Goal: Obtain resource: Download file/media

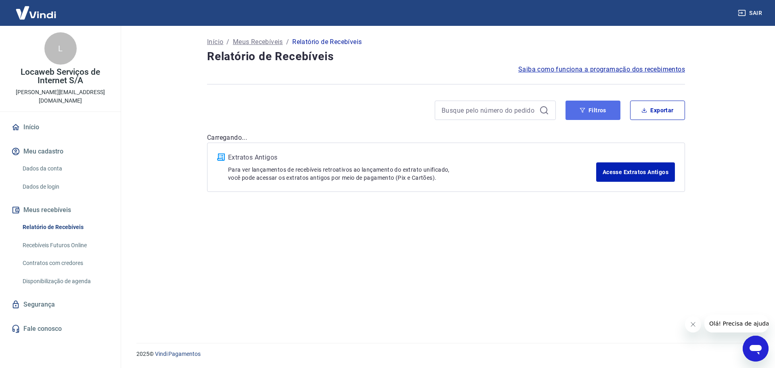
click at [587, 109] on button "Filtros" at bounding box center [593, 110] width 55 height 19
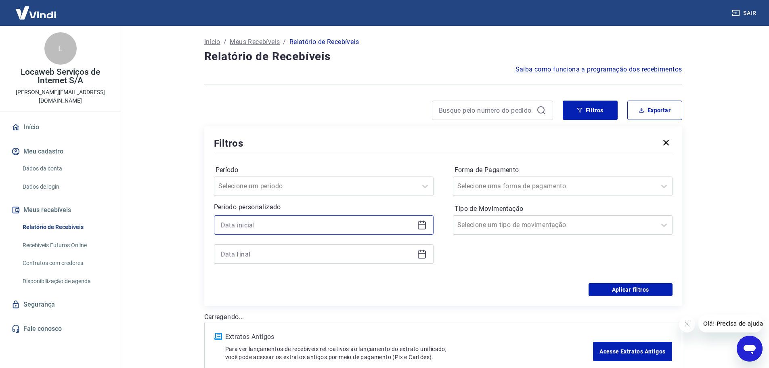
click at [269, 225] on input at bounding box center [317, 225] width 193 height 12
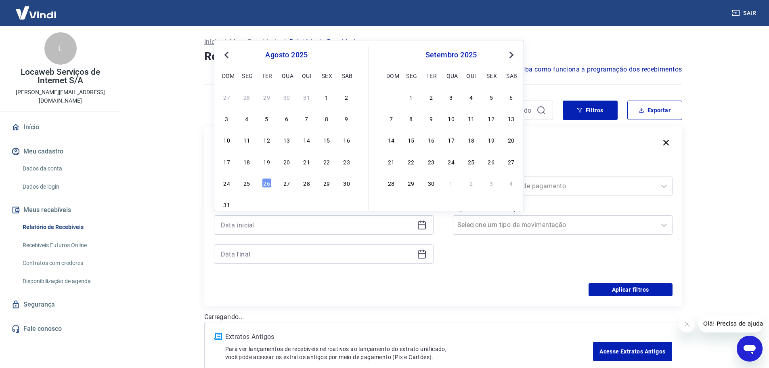
click at [225, 54] on button "Previous Month" at bounding box center [227, 55] width 10 height 10
click at [227, 54] on span "Previous Month" at bounding box center [227, 54] width 0 height 9
click at [289, 121] on div "11" at bounding box center [287, 118] width 10 height 10
type input "11/06/2025"
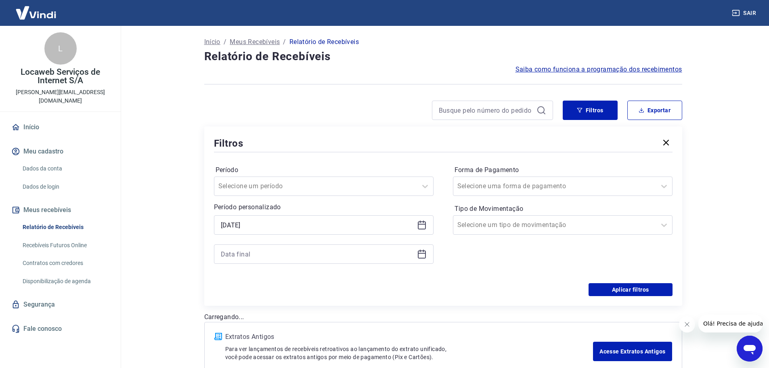
click at [249, 260] on div at bounding box center [324, 253] width 220 height 19
click at [252, 254] on input at bounding box center [317, 254] width 193 height 12
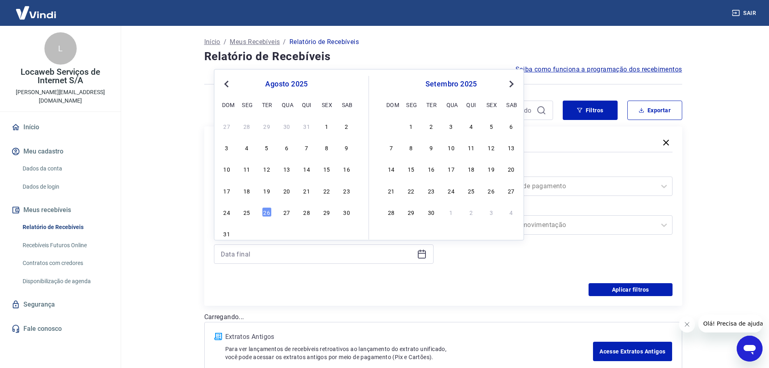
click at [227, 84] on span "Previous Month" at bounding box center [227, 83] width 0 height 9
click at [227, 83] on span "Previous Month" at bounding box center [227, 83] width 0 height 9
click at [284, 150] on div "11" at bounding box center [287, 148] width 10 height 10
type input "11/06/2025"
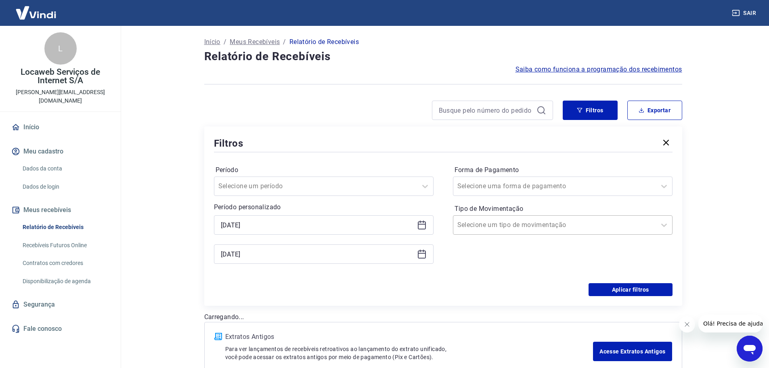
drag, startPoint x: 452, startPoint y: 270, endPoint x: 495, endPoint y: 219, distance: 67.3
click at [452, 270] on div "Período Selecione um período Período personalizado Selected date: quarta-feira,…" at bounding box center [443, 218] width 459 height 129
click at [494, 195] on div "Selecione uma forma de pagamento" at bounding box center [563, 185] width 220 height 19
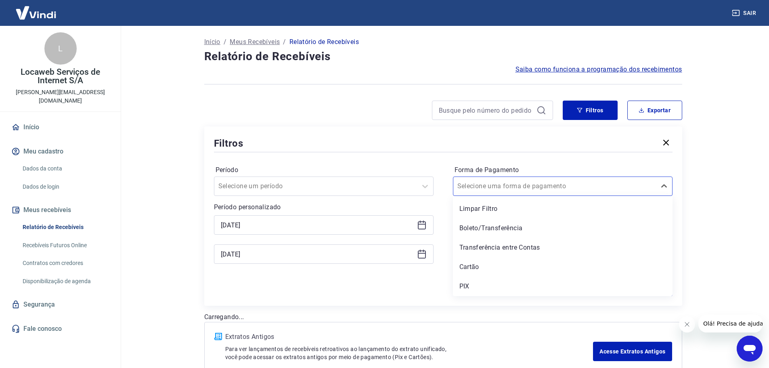
click at [474, 291] on div "PIX" at bounding box center [563, 286] width 220 height 16
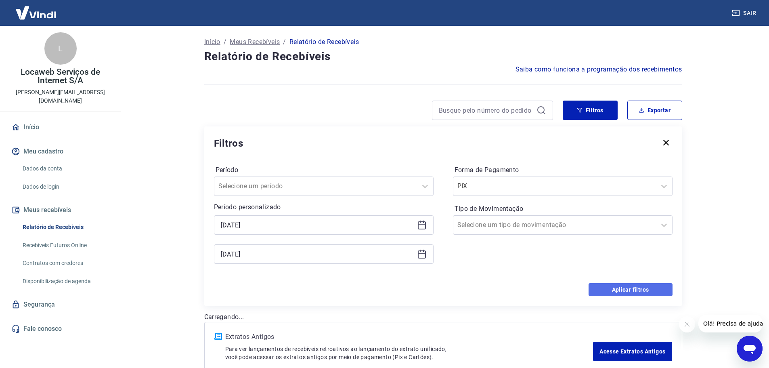
click at [614, 287] on button "Aplicar filtros" at bounding box center [631, 289] width 84 height 13
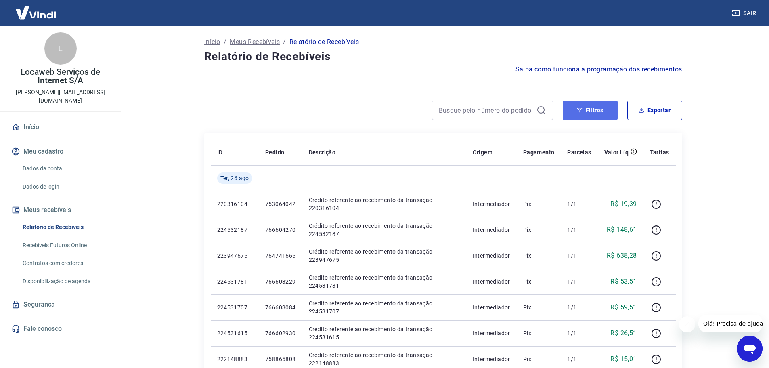
drag, startPoint x: 600, startPoint y: 109, endPoint x: 593, endPoint y: 109, distance: 6.1
click at [599, 108] on button "Filtros" at bounding box center [590, 110] width 55 height 19
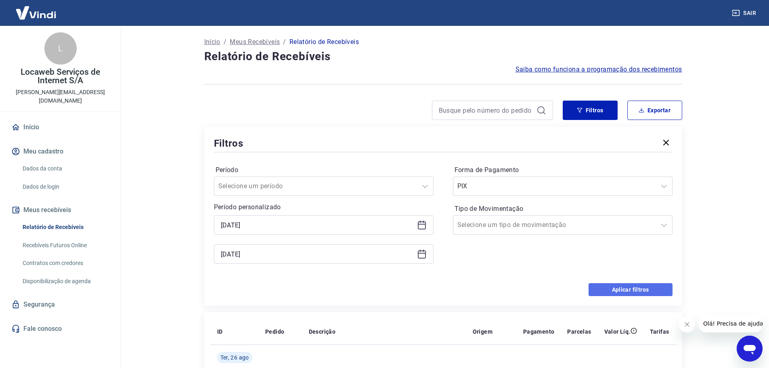
click at [610, 291] on button "Aplicar filtros" at bounding box center [631, 289] width 84 height 13
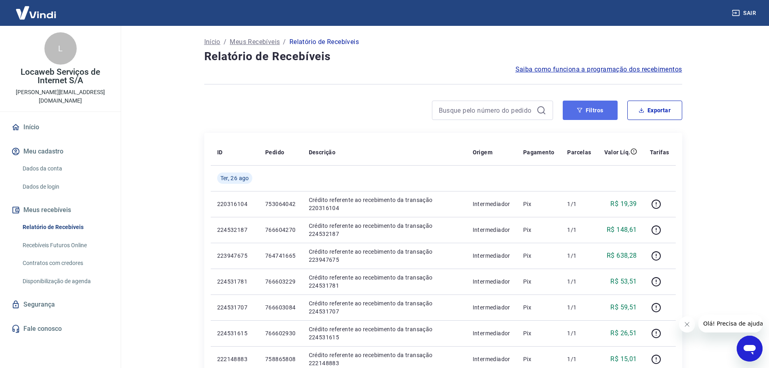
click at [597, 111] on button "Filtros" at bounding box center [590, 110] width 55 height 19
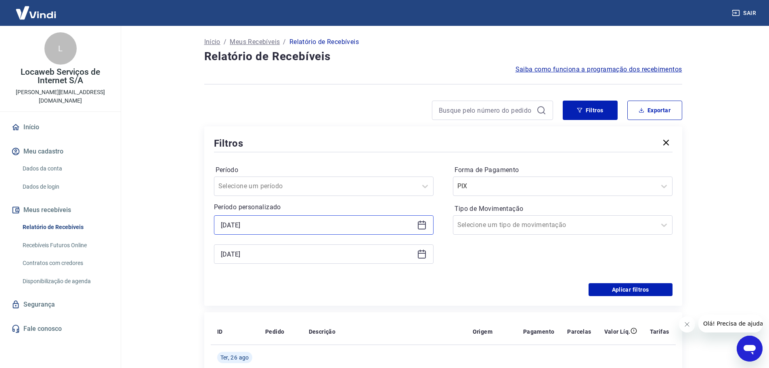
drag, startPoint x: 294, startPoint y: 220, endPoint x: 287, endPoint y: 226, distance: 9.2
click at [293, 221] on input "11/06/2025" at bounding box center [317, 225] width 193 height 12
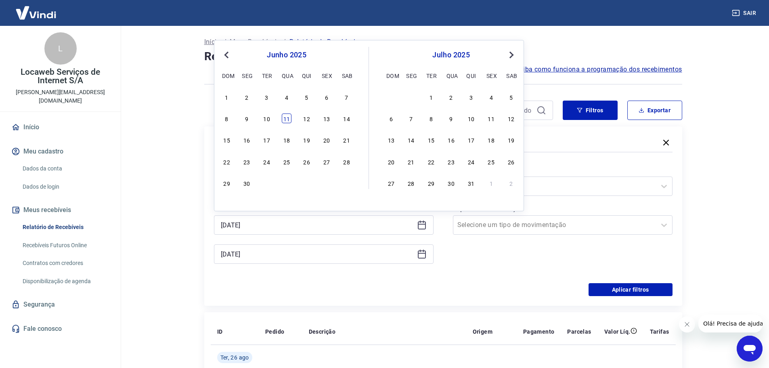
click at [283, 116] on div "11" at bounding box center [287, 118] width 10 height 10
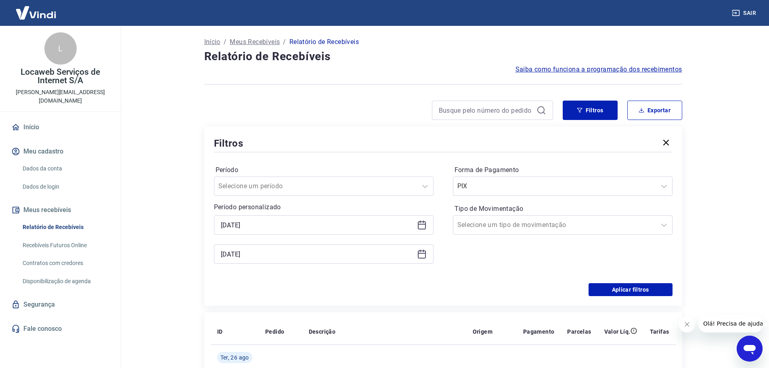
click at [264, 260] on div "11/06/2025" at bounding box center [324, 253] width 220 height 19
click at [265, 257] on input "11/06/2025" at bounding box center [317, 254] width 193 height 12
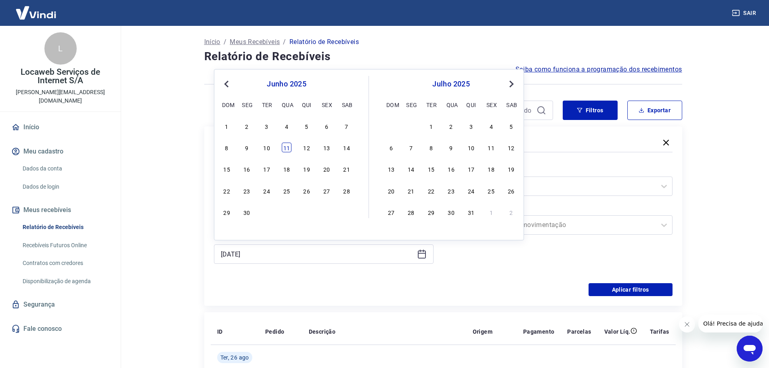
click at [285, 148] on div "11" at bounding box center [287, 148] width 10 height 10
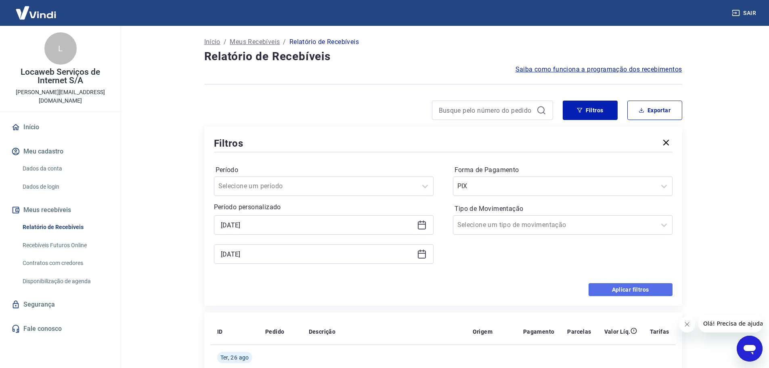
click at [634, 287] on button "Aplicar filtros" at bounding box center [631, 289] width 84 height 13
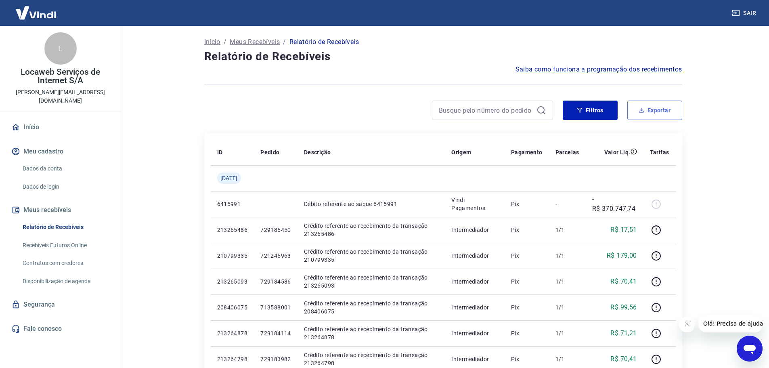
click at [654, 109] on button "Exportar" at bounding box center [654, 110] width 55 height 19
type input "[DATE]"
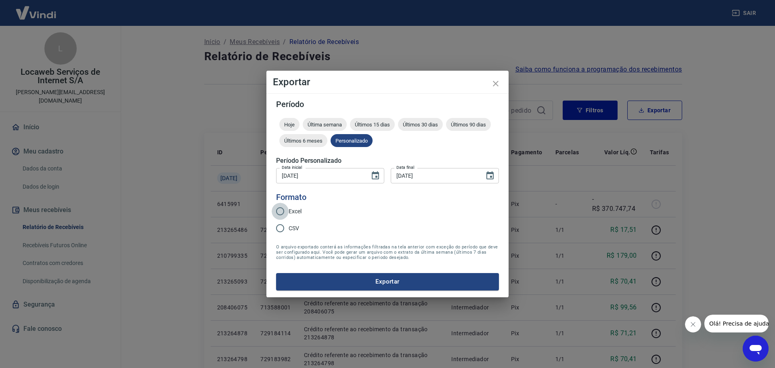
drag, startPoint x: 279, startPoint y: 209, endPoint x: 283, endPoint y: 213, distance: 5.7
click at [279, 209] on input "Excel" at bounding box center [280, 211] width 17 height 17
radio input "true"
click at [361, 283] on button "Exportar" at bounding box center [387, 281] width 223 height 17
drag, startPoint x: 716, startPoint y: 198, endPoint x: 710, endPoint y: 198, distance: 6.5
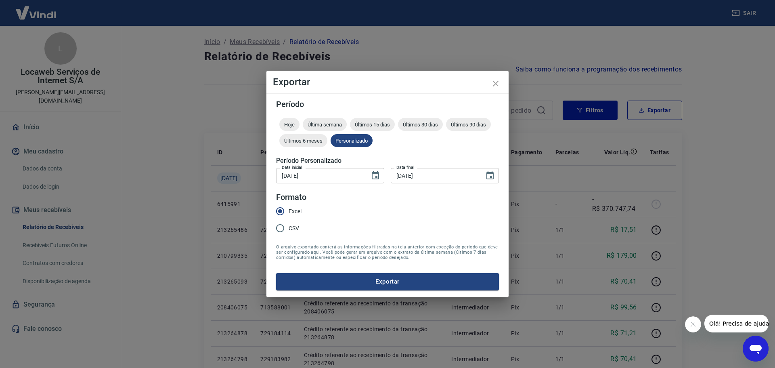
click at [716, 198] on div "Exportar Período Hoje Última semana Últimos 15 dias Últimos 30 dias Últimos 90 …" at bounding box center [387, 184] width 775 height 368
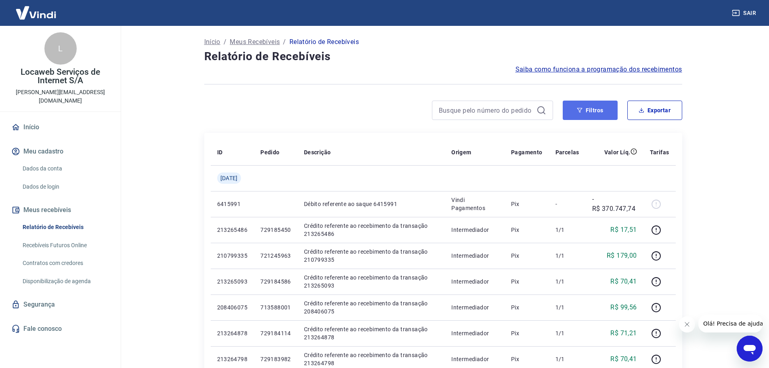
click at [602, 117] on button "Filtros" at bounding box center [590, 110] width 55 height 19
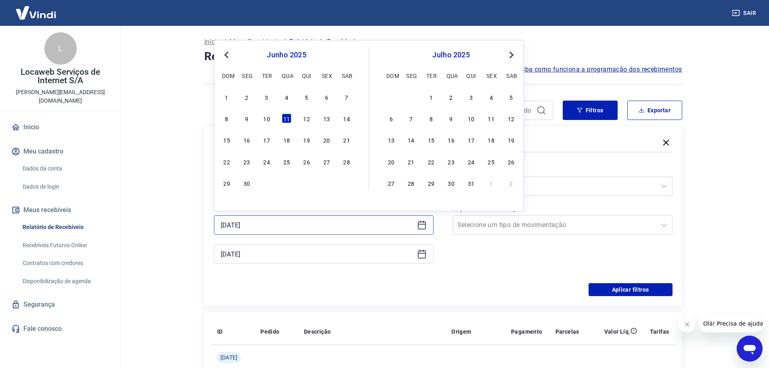
click at [281, 225] on input "11/06/2025" at bounding box center [317, 225] width 193 height 12
drag, startPoint x: 284, startPoint y: 162, endPoint x: 277, endPoint y: 251, distance: 89.1
click at [284, 163] on div "25" at bounding box center [287, 162] width 10 height 10
type input "25/06/2025"
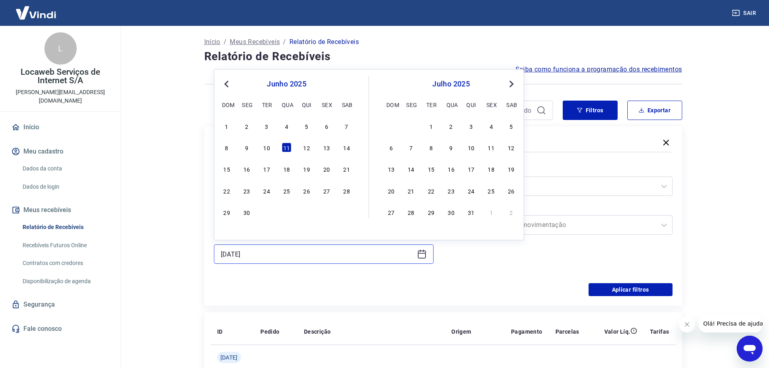
click at [274, 252] on input "11/06/2025" at bounding box center [317, 254] width 193 height 12
click at [289, 191] on div "25" at bounding box center [287, 191] width 10 height 10
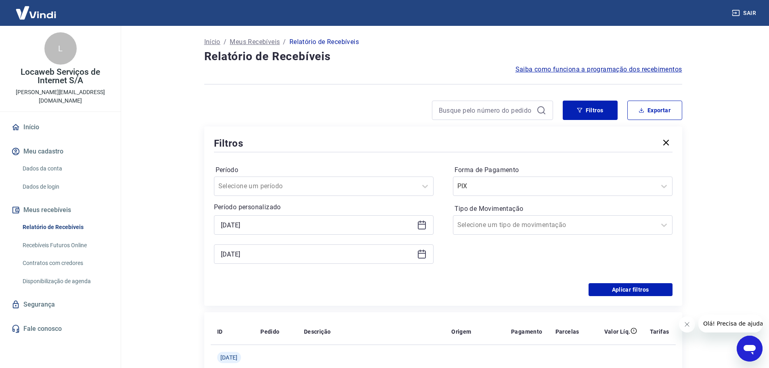
type input "25/06/2025"
click at [512, 289] on div "Aplicar filtros" at bounding box center [443, 289] width 459 height 13
click at [636, 292] on button "Aplicar filtros" at bounding box center [631, 289] width 84 height 13
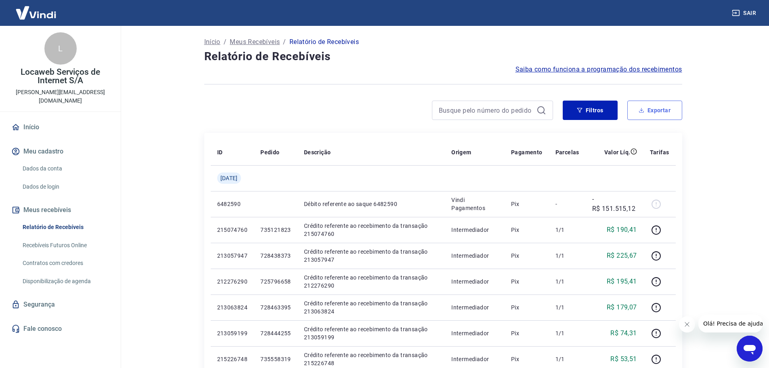
click at [654, 107] on button "Exportar" at bounding box center [654, 110] width 55 height 19
type input "25/06/2025"
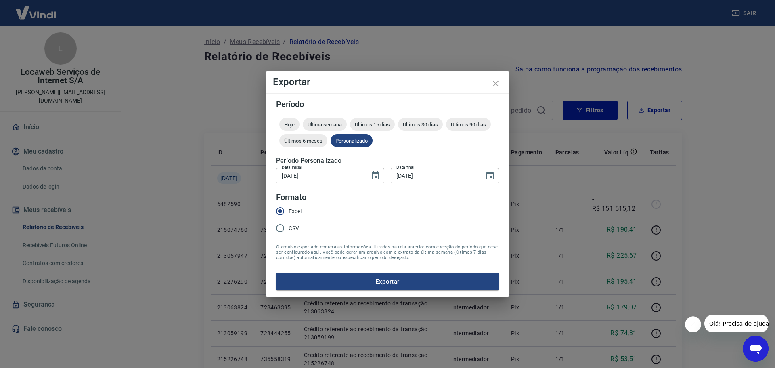
click at [410, 282] on button "Exportar" at bounding box center [387, 281] width 223 height 17
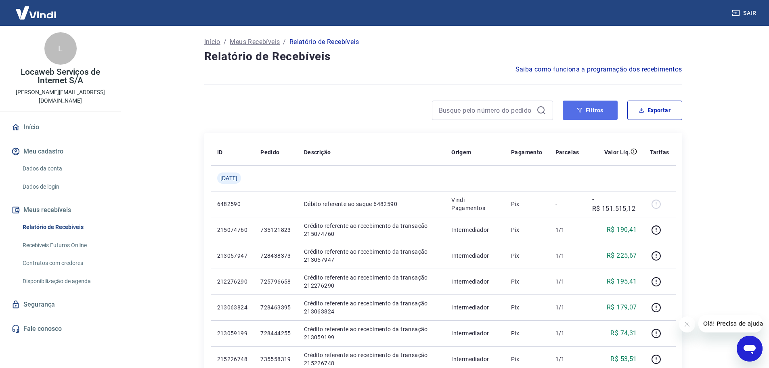
click at [589, 111] on button "Filtros" at bounding box center [590, 110] width 55 height 19
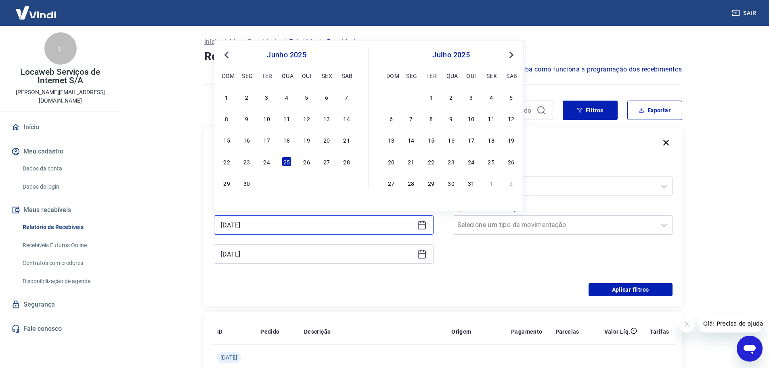
click at [275, 224] on input "25/06/2025" at bounding box center [317, 225] width 193 height 12
click at [306, 164] on div "26" at bounding box center [307, 162] width 10 height 10
type input "26/06/2025"
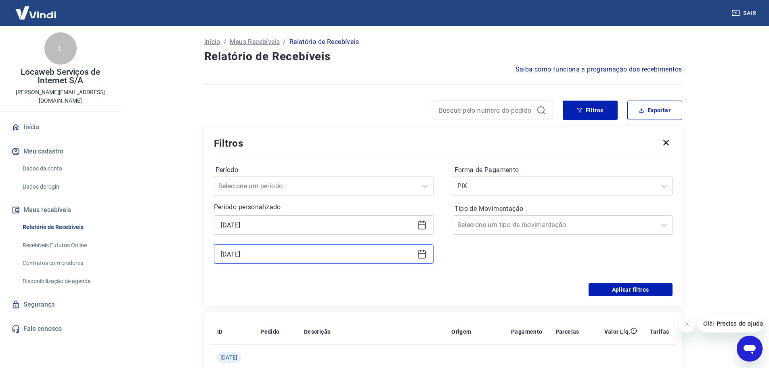
click at [263, 253] on input "25/06/2025" at bounding box center [317, 254] width 193 height 12
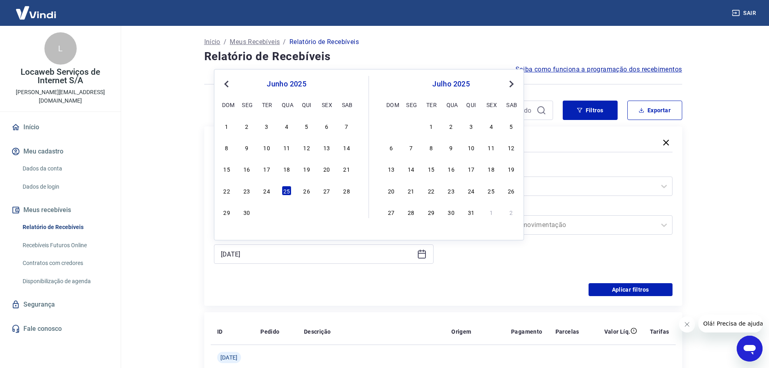
click at [305, 189] on div "26" at bounding box center [307, 191] width 10 height 10
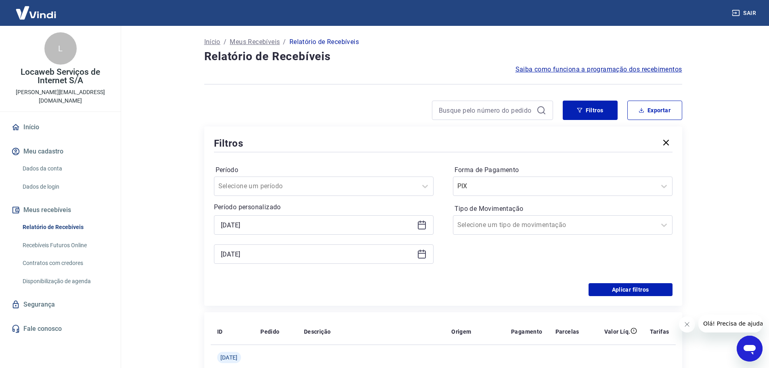
type input "26/06/2025"
click at [637, 281] on div "Período Selecione um período Período personalizado Selected date: quinta-feira,…" at bounding box center [443, 218] width 459 height 129
click at [635, 285] on button "Aplicar filtros" at bounding box center [631, 289] width 84 height 13
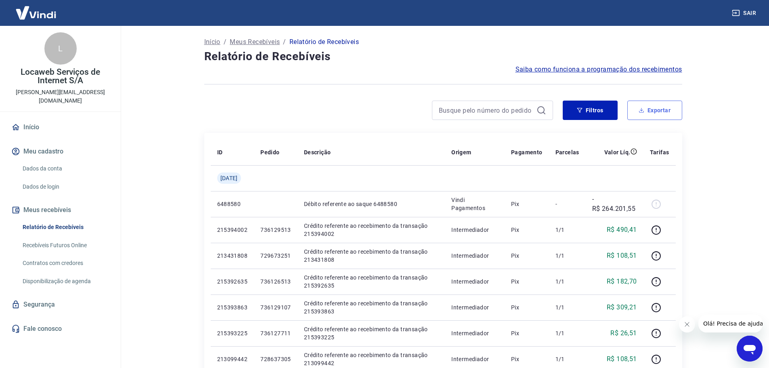
click at [663, 107] on button "Exportar" at bounding box center [654, 110] width 55 height 19
type input "26/06/2025"
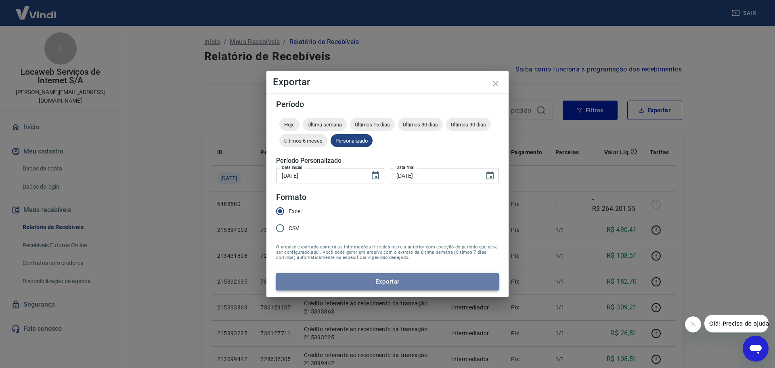
click at [384, 275] on button "Exportar" at bounding box center [387, 281] width 223 height 17
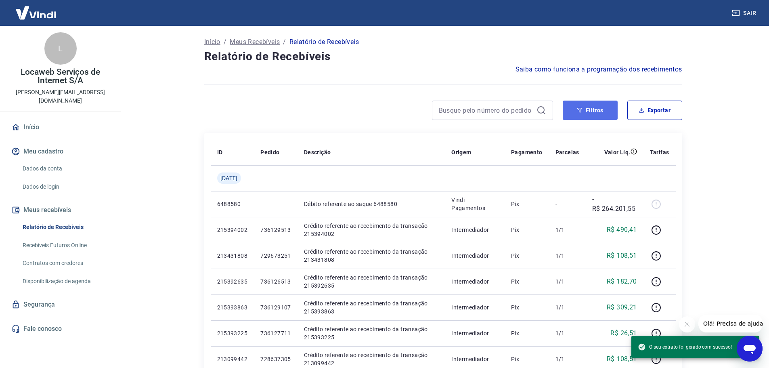
click at [595, 113] on button "Filtros" at bounding box center [590, 110] width 55 height 19
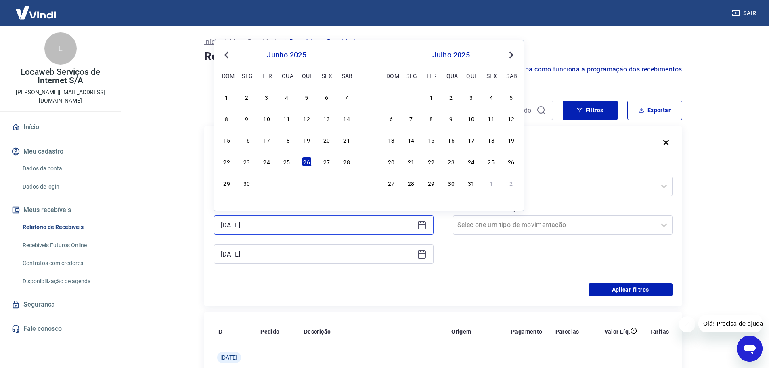
click at [310, 223] on input "26/06/2025" at bounding box center [317, 225] width 193 height 12
click at [326, 163] on div "27" at bounding box center [327, 162] width 10 height 10
type input "27/06/2025"
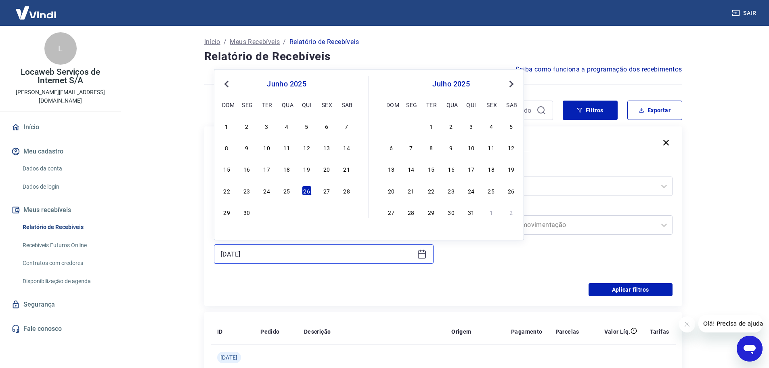
click at [278, 254] on input "26/06/2025" at bounding box center [317, 254] width 193 height 12
click at [323, 189] on div "27" at bounding box center [327, 191] width 10 height 10
type input "27/06/2025"
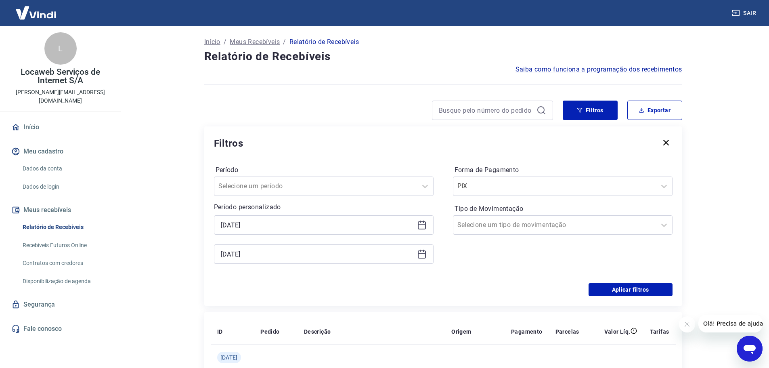
click at [488, 273] on div "Forma de Pagamento PIX Tipo de Movimentação Selecione um tipo de movimentação" at bounding box center [563, 219] width 220 height 110
drag, startPoint x: 604, startPoint y: 291, endPoint x: 686, endPoint y: 233, distance: 100.7
click at [605, 291] on button "Aplicar filtros" at bounding box center [631, 289] width 84 height 13
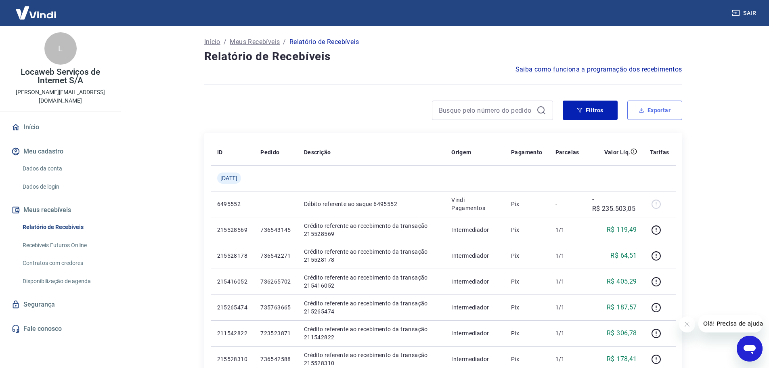
click at [654, 118] on button "Exportar" at bounding box center [654, 110] width 55 height 19
type input "27/06/2025"
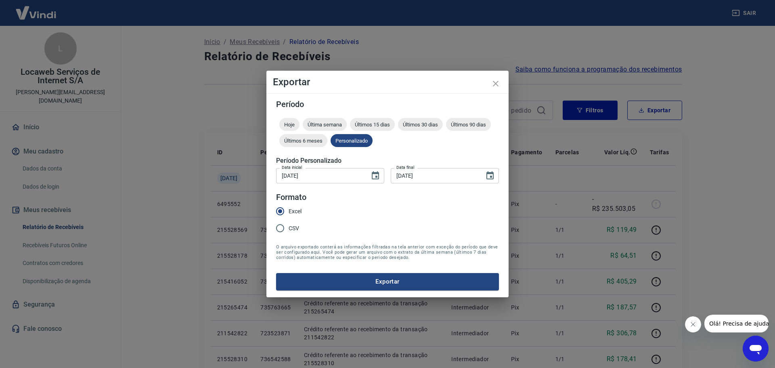
click at [388, 287] on button "Exportar" at bounding box center [387, 281] width 223 height 17
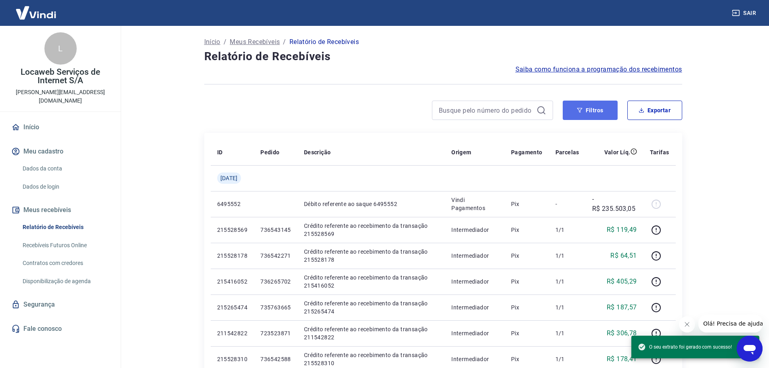
click at [605, 113] on button "Filtros" at bounding box center [590, 110] width 55 height 19
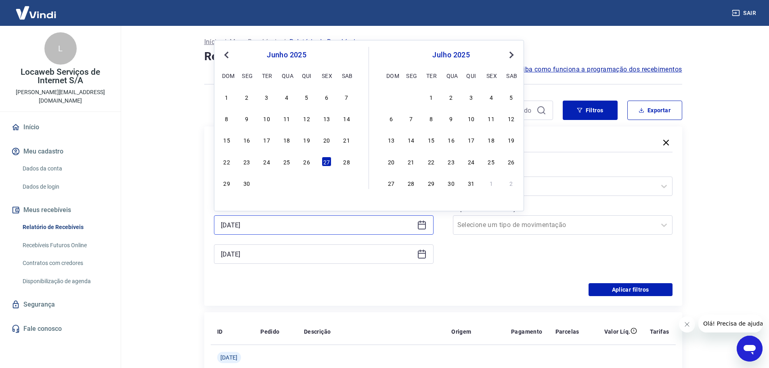
click at [338, 226] on input "27/06/2025" at bounding box center [317, 225] width 193 height 12
click at [243, 183] on div "30" at bounding box center [247, 183] width 10 height 10
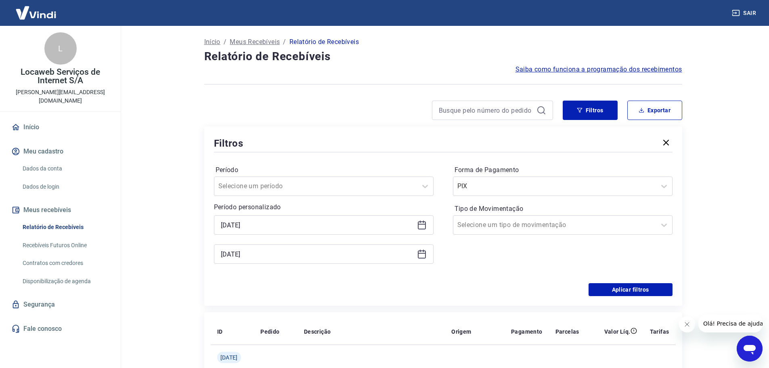
type input "30/06/2025"
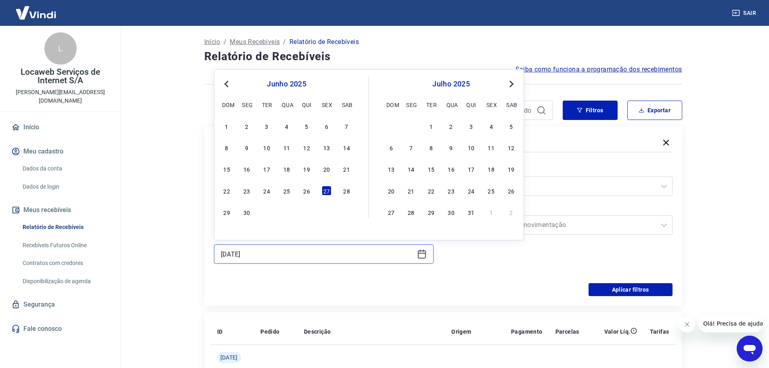
click at [280, 249] on input "27/06/2025" at bounding box center [317, 254] width 193 height 12
click at [244, 212] on div "30" at bounding box center [247, 212] width 10 height 10
type input "30/06/2025"
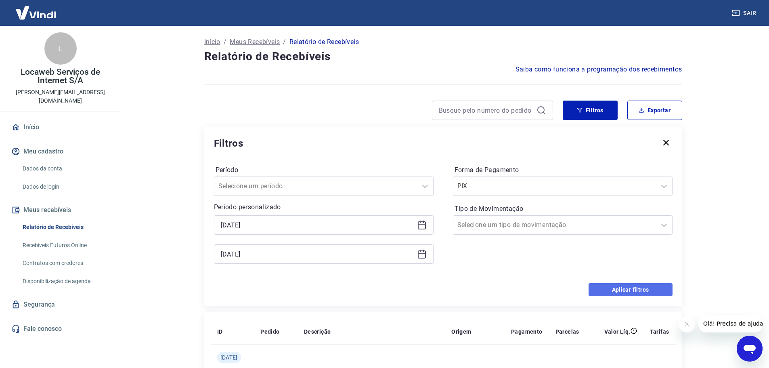
click at [615, 289] on button "Aplicar filtros" at bounding box center [631, 289] width 84 height 13
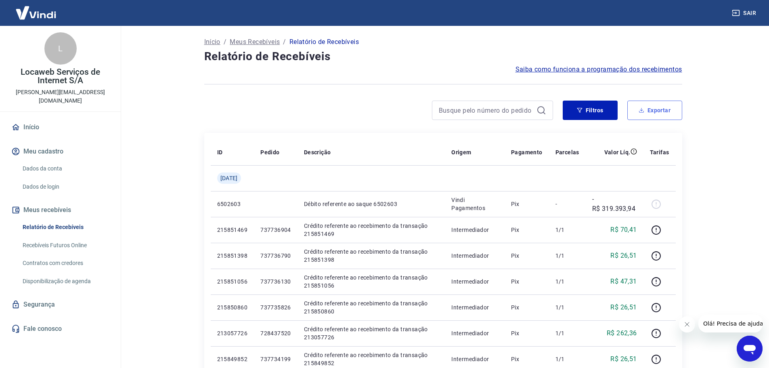
click at [667, 117] on button "Exportar" at bounding box center [654, 110] width 55 height 19
type input "30/06/2025"
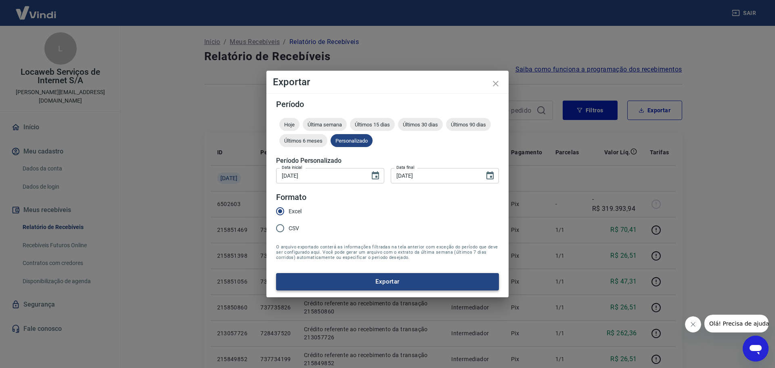
click at [365, 282] on button "Exportar" at bounding box center [387, 281] width 223 height 17
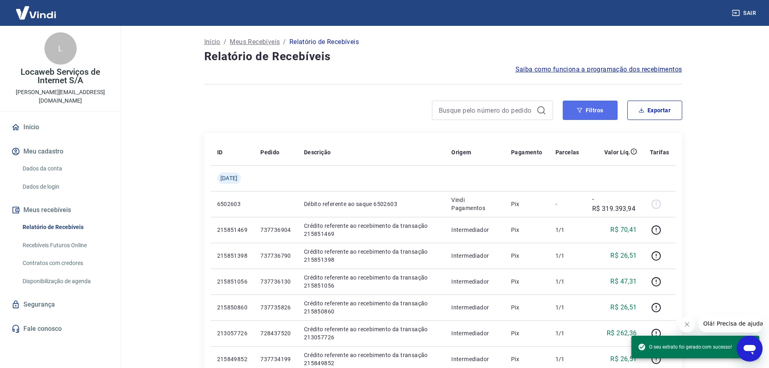
click at [587, 106] on button "Filtros" at bounding box center [590, 110] width 55 height 19
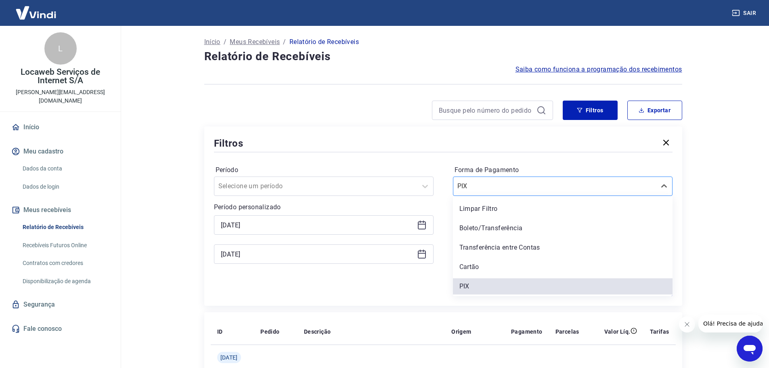
click at [478, 192] on div "PIX" at bounding box center [554, 186] width 203 height 15
click at [497, 228] on div "Boleto/Transferência" at bounding box center [563, 228] width 220 height 16
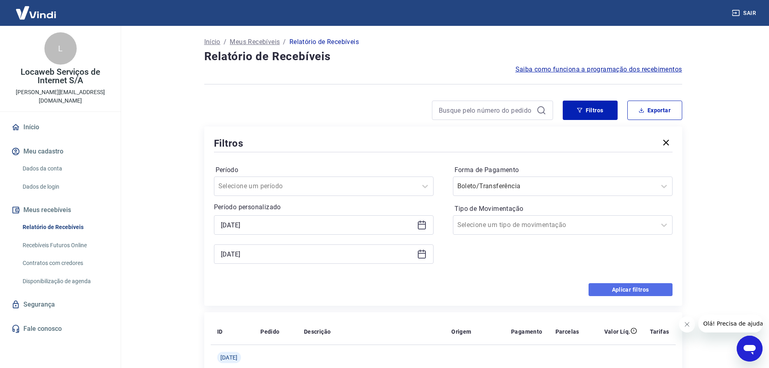
click at [629, 290] on button "Aplicar filtros" at bounding box center [631, 289] width 84 height 13
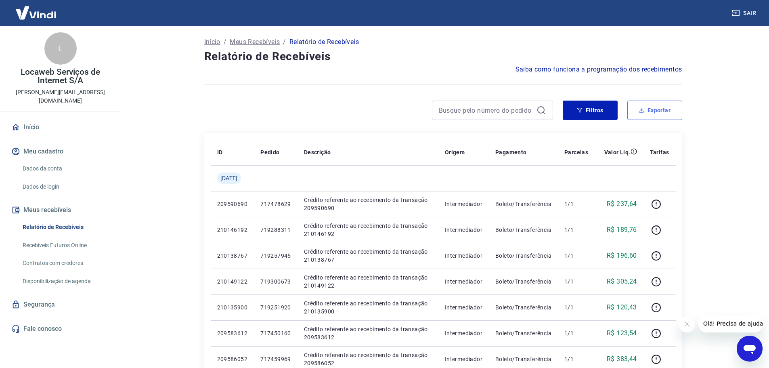
click at [663, 110] on button "Exportar" at bounding box center [654, 110] width 55 height 19
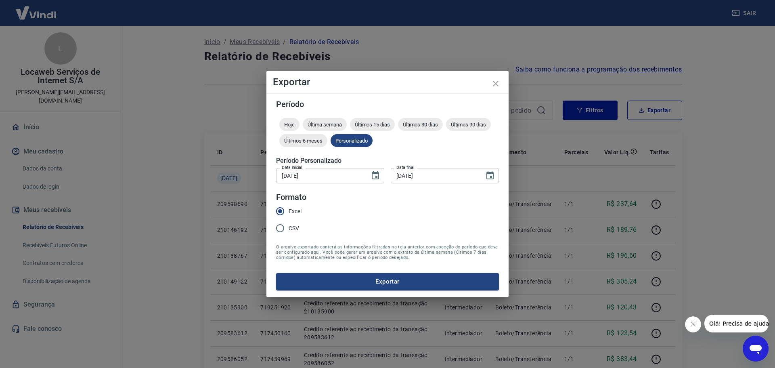
drag, startPoint x: 382, startPoint y: 279, endPoint x: 448, endPoint y: 250, distance: 71.7
click at [382, 280] on button "Exportar" at bounding box center [387, 281] width 223 height 17
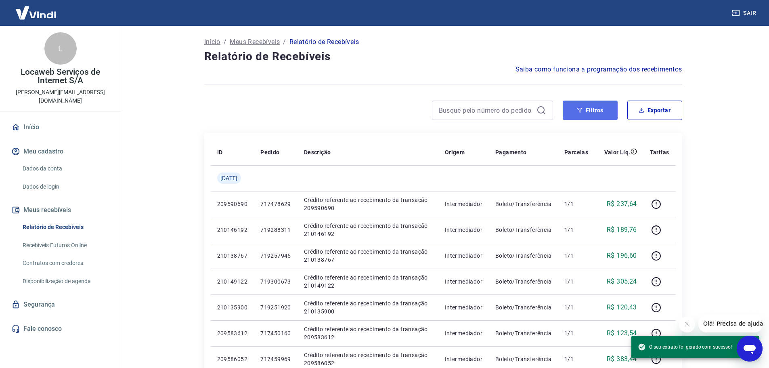
click at [587, 107] on button "Filtros" at bounding box center [590, 110] width 55 height 19
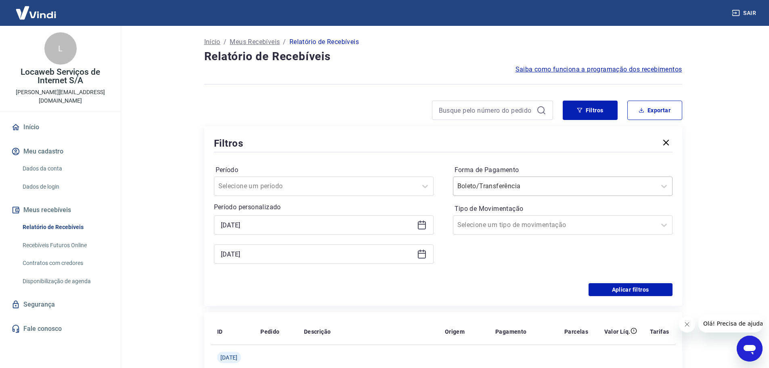
click at [519, 184] on input "Forma de Pagamento" at bounding box center [498, 186] width 82 height 10
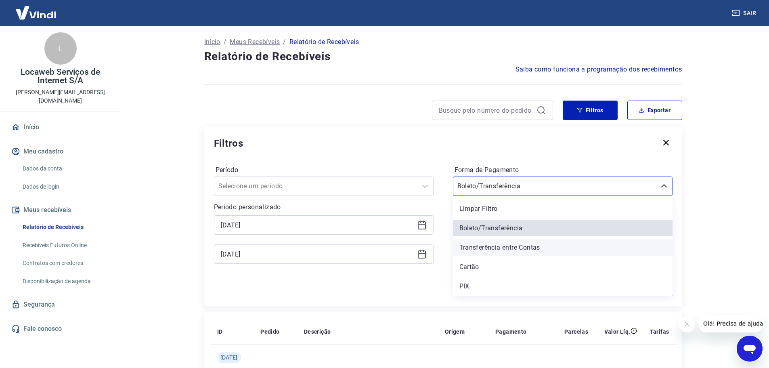
click at [508, 248] on div "Transferência entre Contas" at bounding box center [563, 247] width 220 height 16
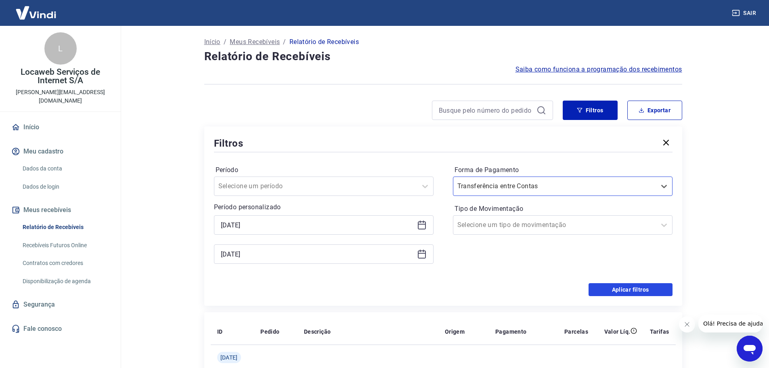
drag, startPoint x: 625, startPoint y: 289, endPoint x: 685, endPoint y: 203, distance: 105.6
click at [626, 289] on button "Aplicar filtros" at bounding box center [631, 289] width 84 height 13
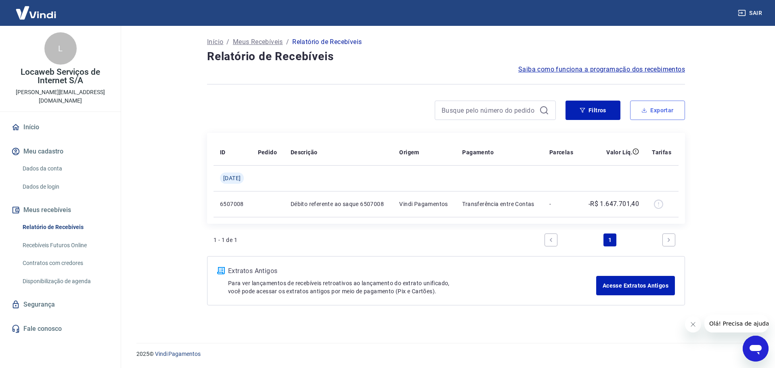
click at [651, 107] on button "Exportar" at bounding box center [657, 110] width 55 height 19
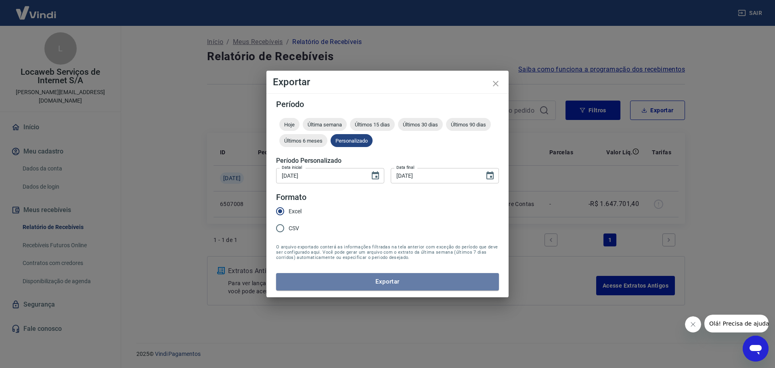
drag, startPoint x: 360, startPoint y: 281, endPoint x: 433, endPoint y: 231, distance: 88.6
click at [360, 281] on button "Exportar" at bounding box center [387, 281] width 223 height 17
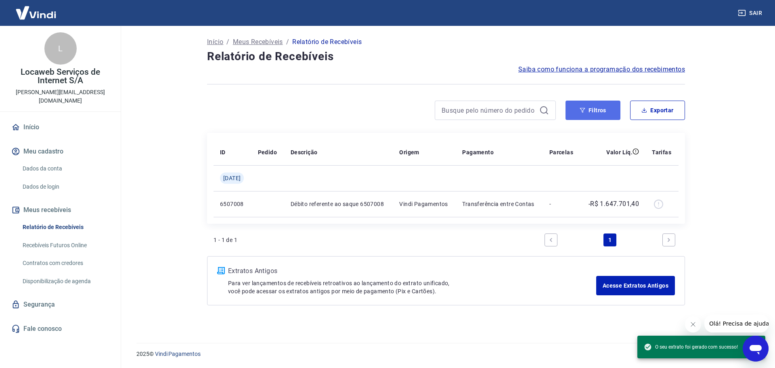
click at [596, 110] on button "Filtros" at bounding box center [593, 110] width 55 height 19
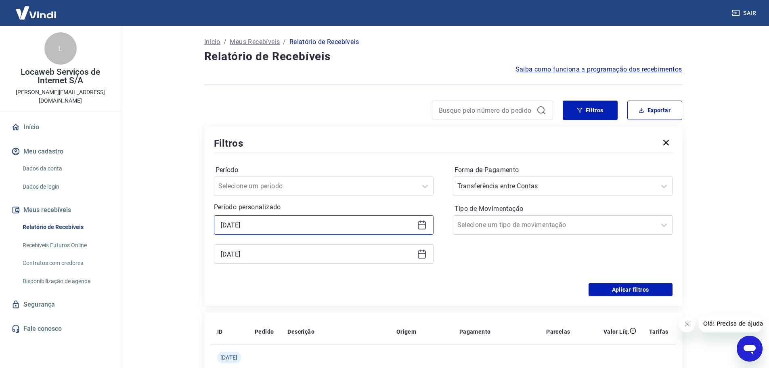
click at [286, 231] on input "30/06/2025" at bounding box center [317, 225] width 193 height 12
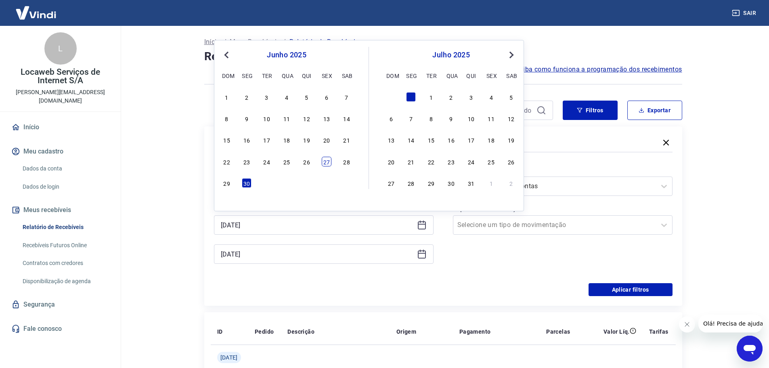
click at [323, 161] on div "27" at bounding box center [327, 162] width 10 height 10
type input "27/06/2025"
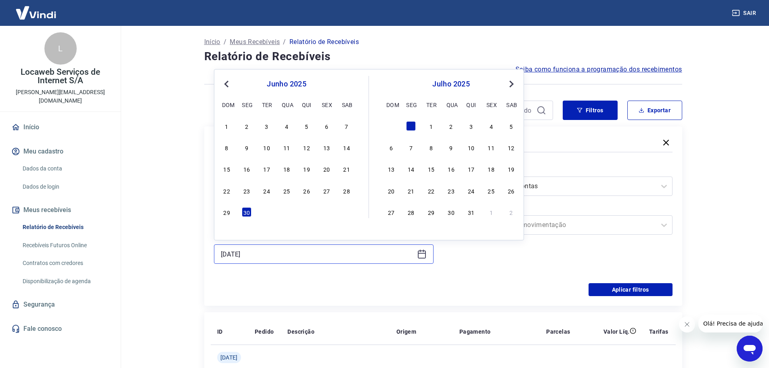
click at [287, 255] on input "30/06/2025" at bounding box center [317, 254] width 193 height 12
click at [329, 189] on div "27" at bounding box center [327, 191] width 10 height 10
type input "27/06/2025"
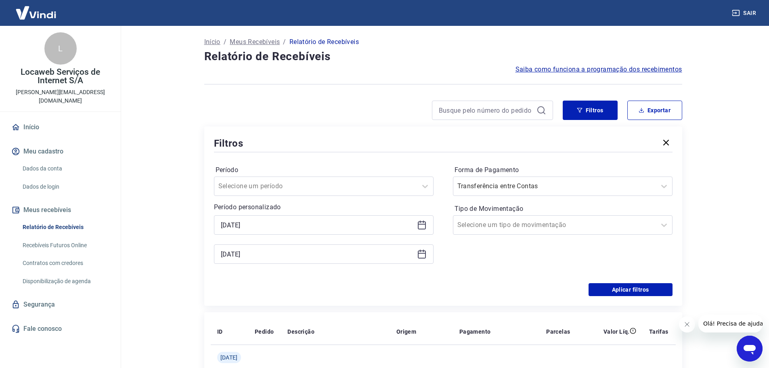
drag, startPoint x: 465, startPoint y: 250, endPoint x: 491, endPoint y: 197, distance: 59.6
click at [466, 250] on div "Forma de Pagamento Transferência entre Contas Tipo de Movimentação Selecione um…" at bounding box center [563, 219] width 220 height 110
click at [620, 283] on button "Aplicar filtros" at bounding box center [631, 289] width 84 height 13
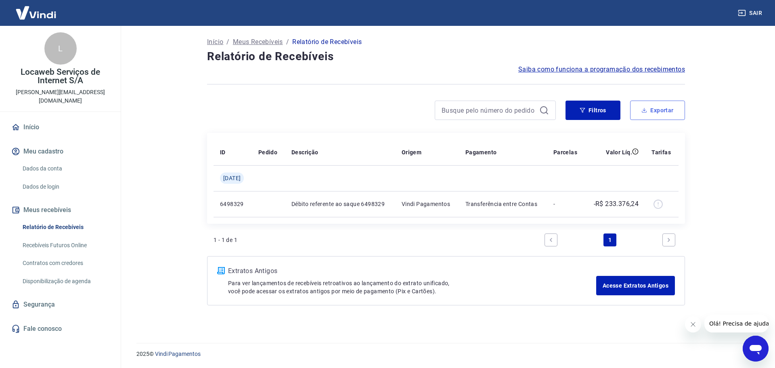
click at [651, 113] on button "Exportar" at bounding box center [657, 110] width 55 height 19
type input "27/06/2025"
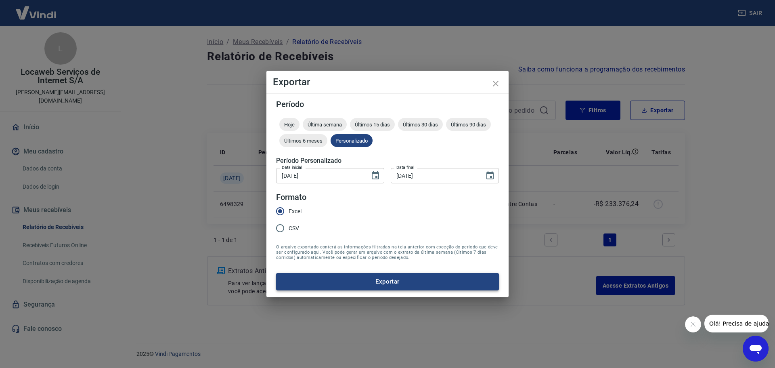
click at [359, 281] on button "Exportar" at bounding box center [387, 281] width 223 height 17
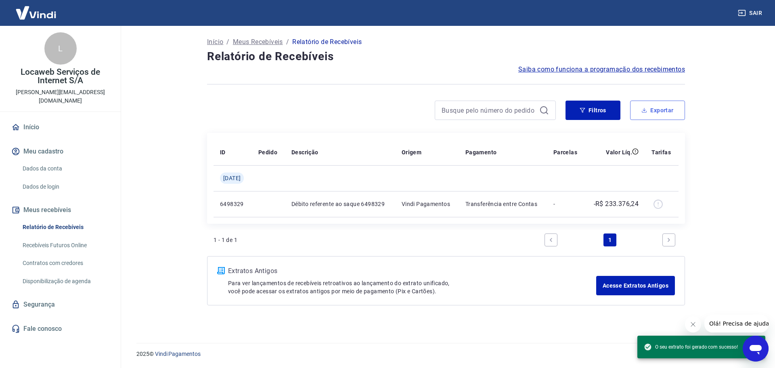
click at [651, 110] on button "Exportar" at bounding box center [657, 110] width 55 height 19
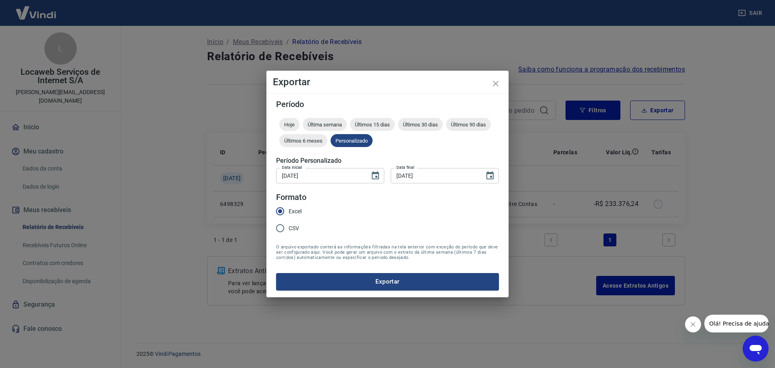
click at [749, 161] on div "Exportar Período Hoje Última semana Últimos 15 dias Últimos 30 dias Últimos 90 …" at bounding box center [387, 184] width 775 height 368
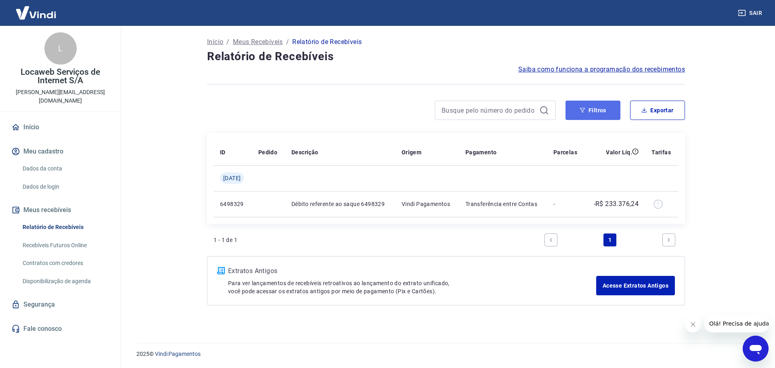
click at [596, 112] on button "Filtros" at bounding box center [593, 110] width 55 height 19
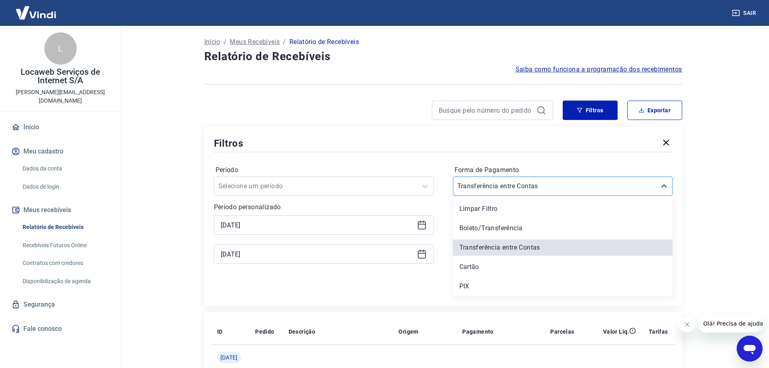
click at [499, 185] on input "Forma de Pagamento" at bounding box center [498, 186] width 82 height 10
click at [481, 290] on div "PIX" at bounding box center [563, 286] width 220 height 16
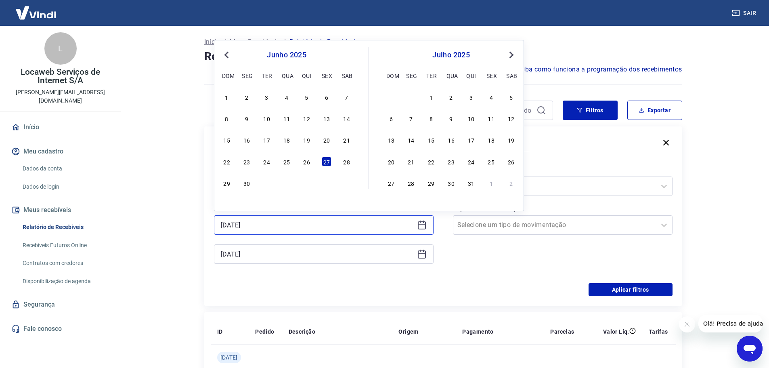
click at [275, 227] on input "27/06/2025" at bounding box center [317, 225] width 193 height 12
click at [308, 164] on div "26" at bounding box center [307, 162] width 10 height 10
type input "26/06/2025"
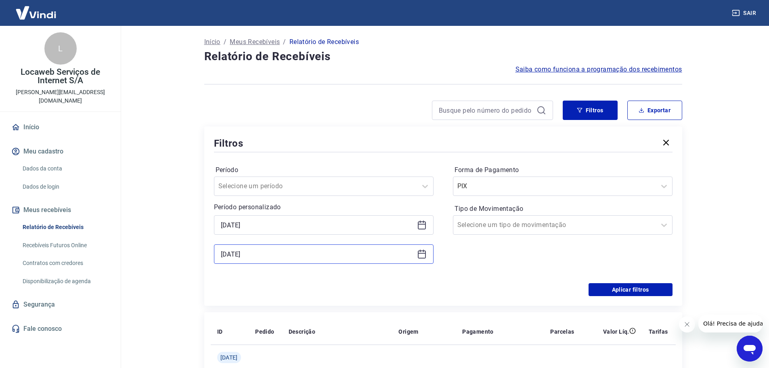
click at [278, 257] on input "27/06/2025" at bounding box center [317, 254] width 193 height 12
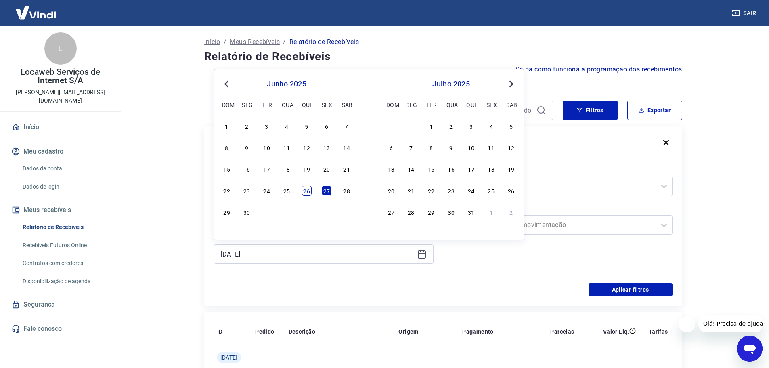
click at [311, 189] on div "26" at bounding box center [307, 191] width 10 height 10
type input "26/06/2025"
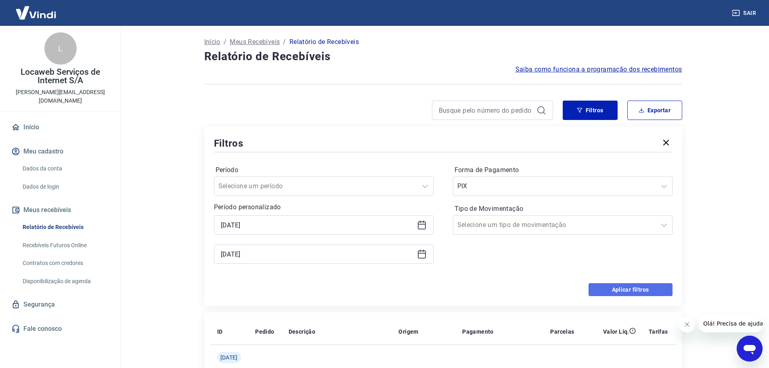
click at [632, 284] on button "Aplicar filtros" at bounding box center [631, 289] width 84 height 13
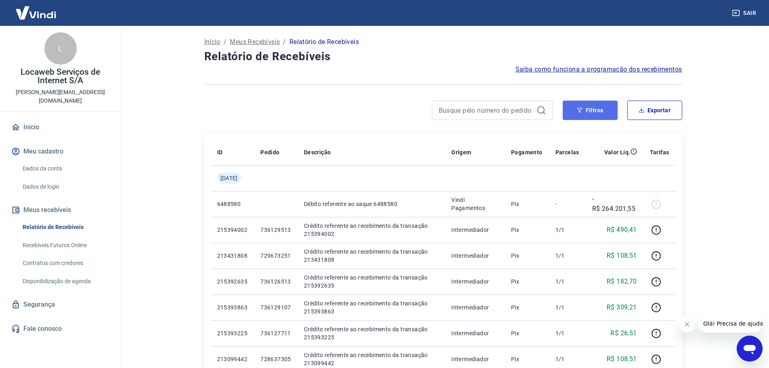
click at [591, 112] on button "Filtros" at bounding box center [590, 110] width 55 height 19
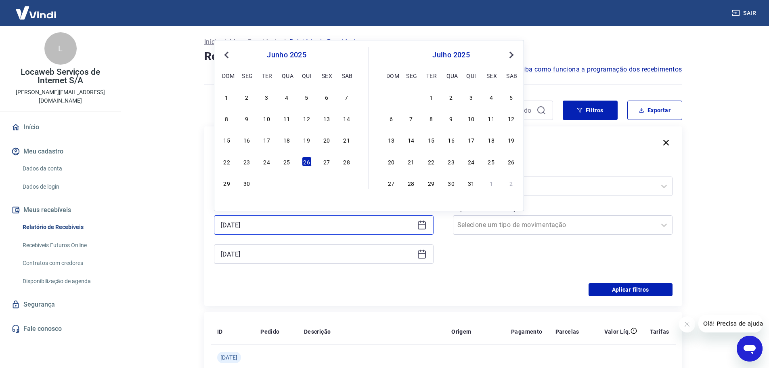
click at [265, 222] on input "26/06/2025" at bounding box center [317, 225] width 193 height 12
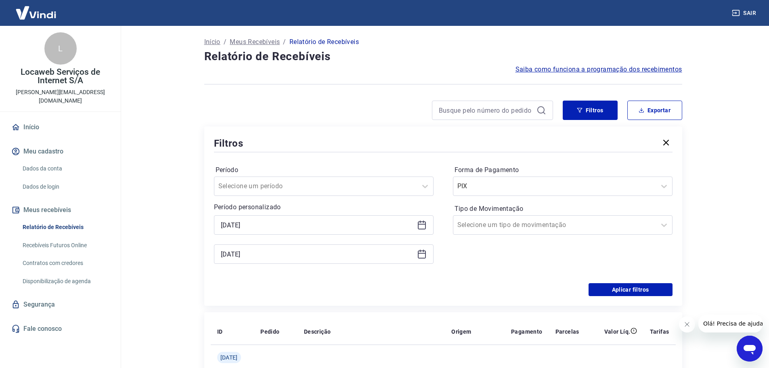
drag, startPoint x: 455, startPoint y: 262, endPoint x: 474, endPoint y: 246, distance: 25.8
click at [460, 258] on div "Forma de Pagamento PIX Tipo de Movimentação Selecione um tipo de movimentação" at bounding box center [563, 219] width 220 height 110
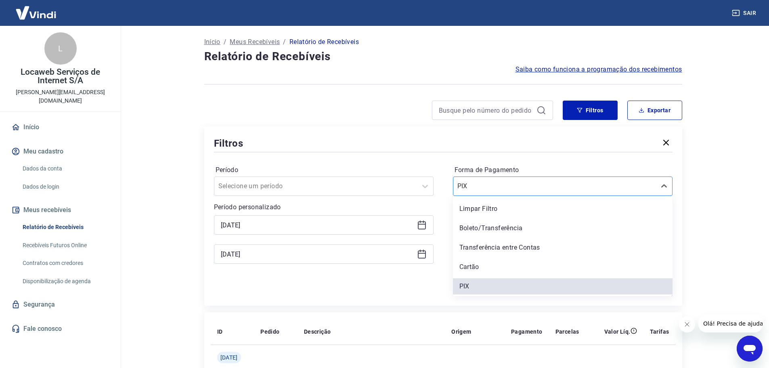
click at [515, 181] on div at bounding box center [554, 185] width 195 height 11
click at [501, 229] on div "Boleto/Transferência" at bounding box center [563, 228] width 220 height 16
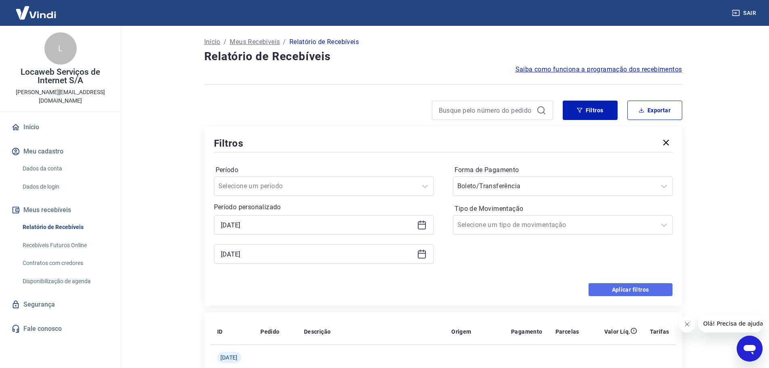
click at [645, 289] on button "Aplicar filtros" at bounding box center [631, 289] width 84 height 13
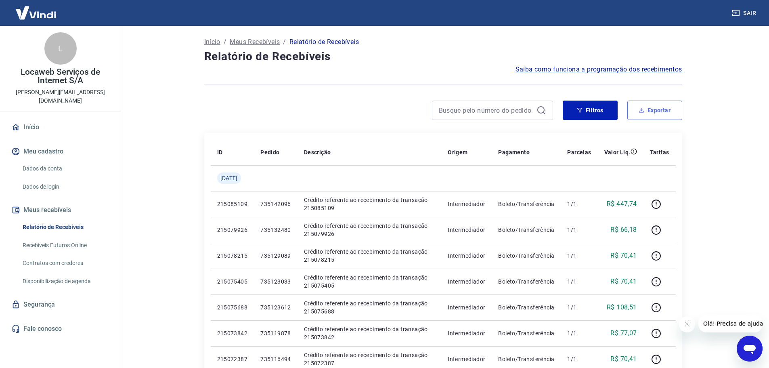
click at [661, 107] on button "Exportar" at bounding box center [654, 110] width 55 height 19
type input "26/06/2025"
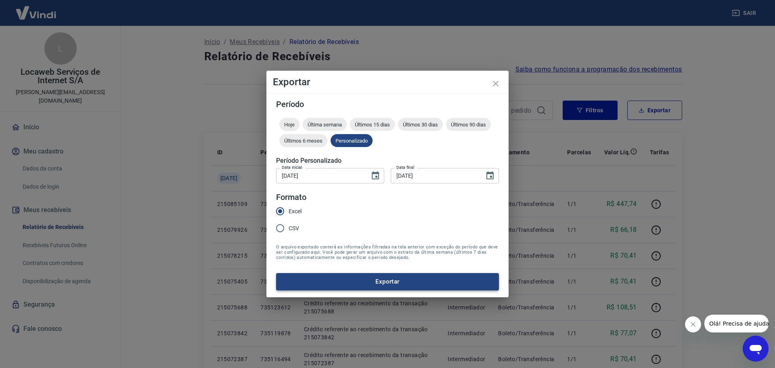
click at [401, 281] on button "Exportar" at bounding box center [387, 281] width 223 height 17
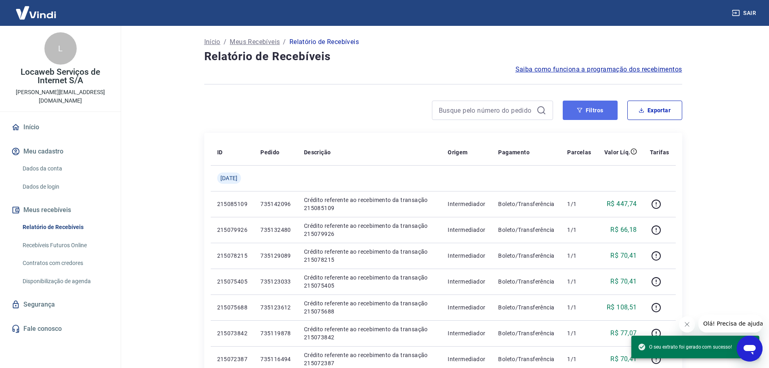
click at [583, 109] on icon "button" at bounding box center [580, 110] width 6 height 6
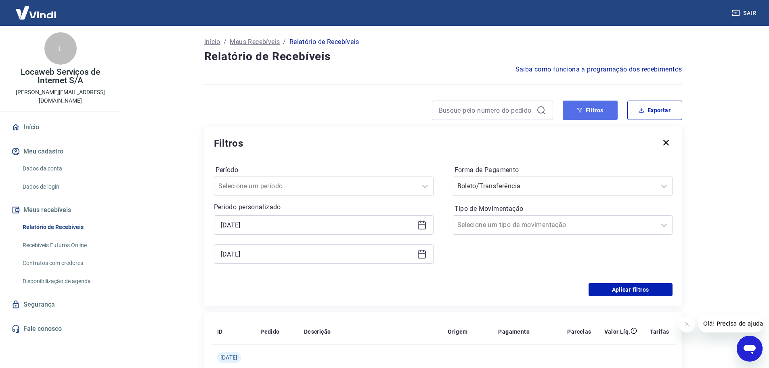
click at [591, 112] on button "Filtros" at bounding box center [590, 110] width 55 height 19
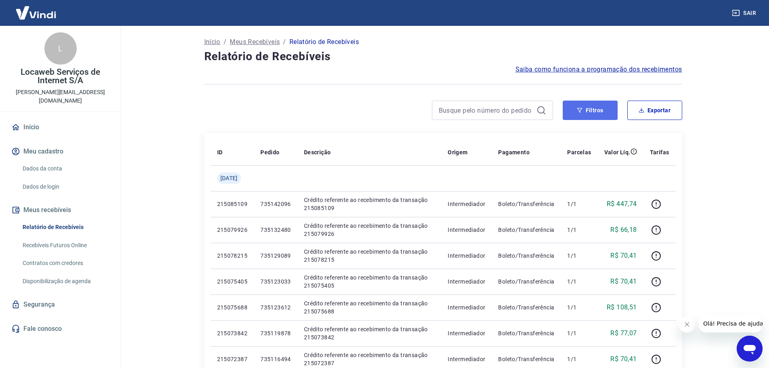
click at [576, 101] on button "Filtros" at bounding box center [590, 110] width 55 height 19
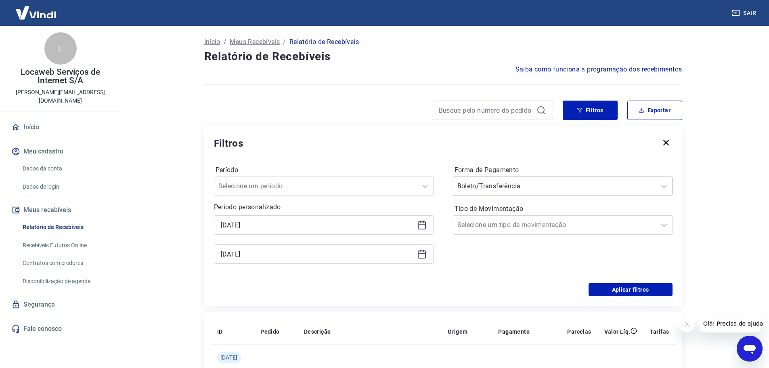
click at [507, 182] on input "Forma de Pagamento" at bounding box center [498, 186] width 82 height 10
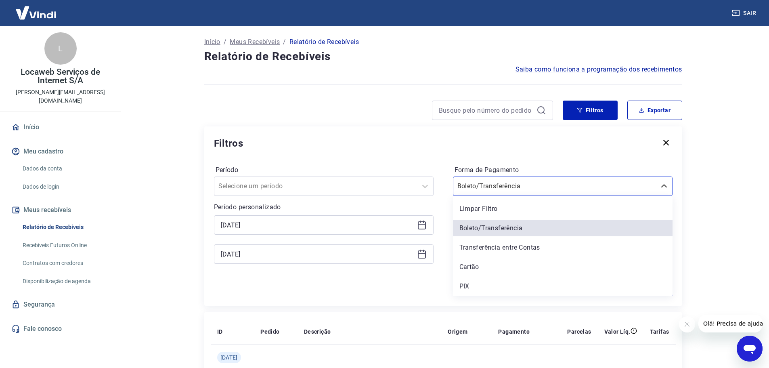
click at [265, 233] on div "26/06/2025" at bounding box center [324, 224] width 220 height 19
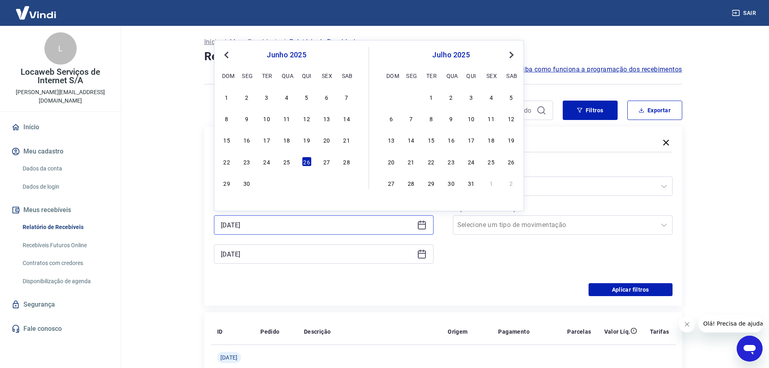
click at [268, 227] on input "26/06/2025" at bounding box center [317, 225] width 193 height 12
click at [322, 163] on div "27" at bounding box center [327, 162] width 10 height 10
type input "27/06/2025"
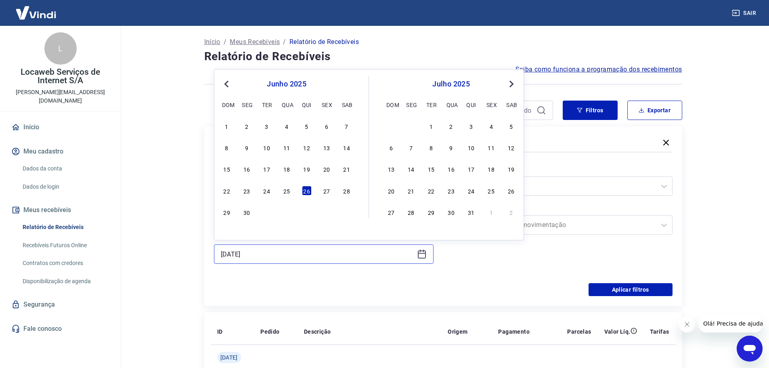
click at [271, 253] on input "26/06/2025" at bounding box center [317, 254] width 193 height 12
click at [328, 191] on div "27" at bounding box center [327, 191] width 10 height 10
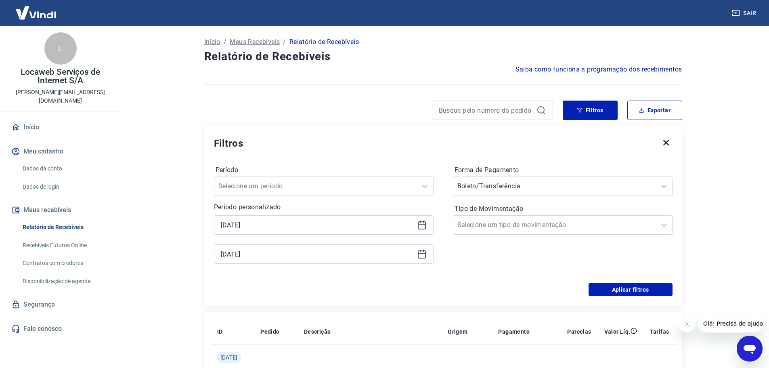
type input "27/06/2025"
click at [484, 290] on div "Aplicar filtros" at bounding box center [443, 289] width 459 height 13
click at [617, 288] on button "Aplicar filtros" at bounding box center [631, 289] width 84 height 13
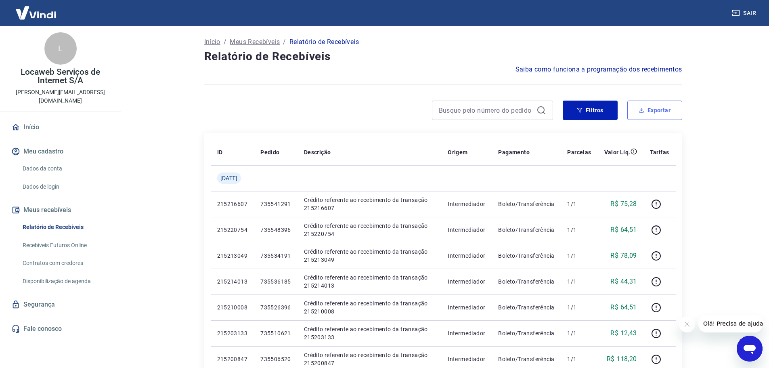
click at [652, 116] on button "Exportar" at bounding box center [654, 110] width 55 height 19
type input "27/06/2025"
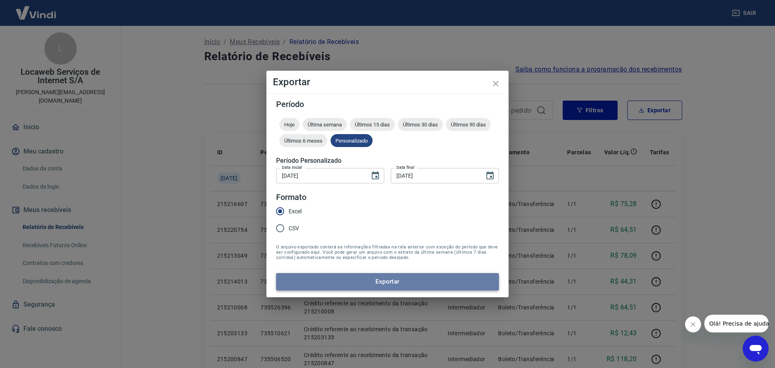
click at [368, 288] on button "Exportar" at bounding box center [387, 281] width 223 height 17
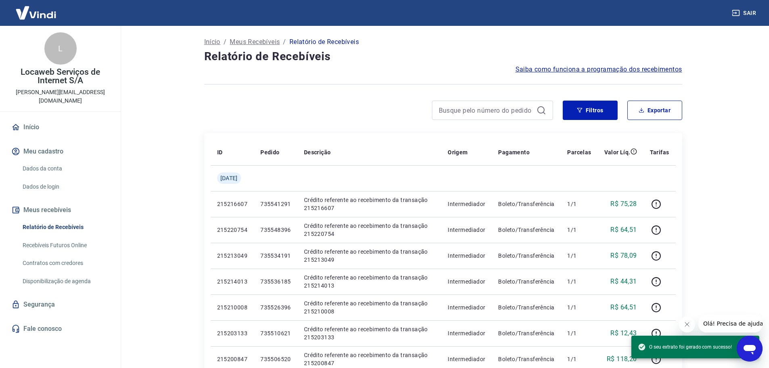
click at [713, 194] on main "Início / Meus Recebíveis / Relatório de Recebíveis Relatório de Recebíveis Saib…" at bounding box center [443, 197] width 652 height 342
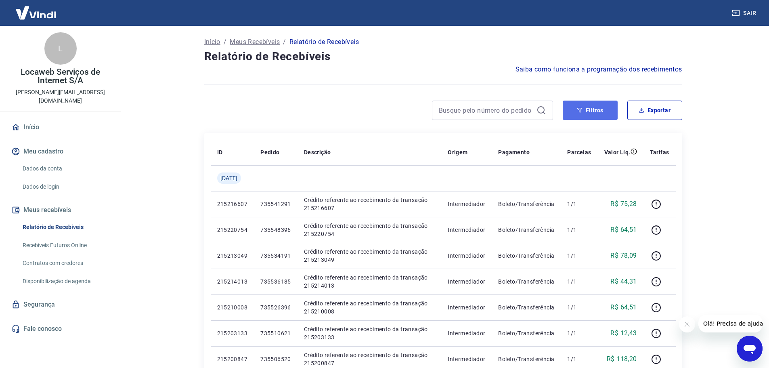
click at [585, 112] on button "Filtros" at bounding box center [590, 110] width 55 height 19
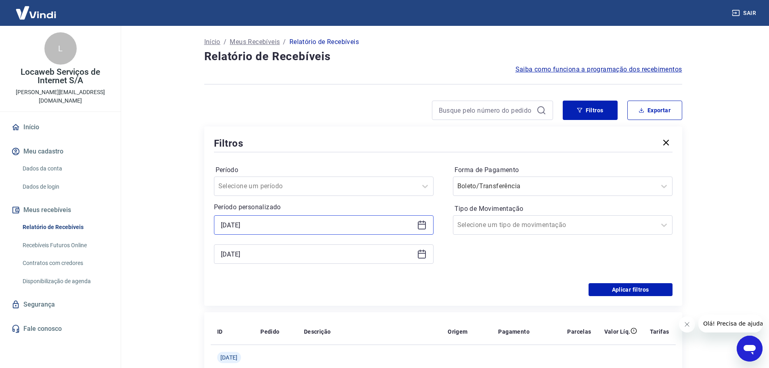
click at [265, 224] on input "27/06/2025" at bounding box center [317, 225] width 193 height 12
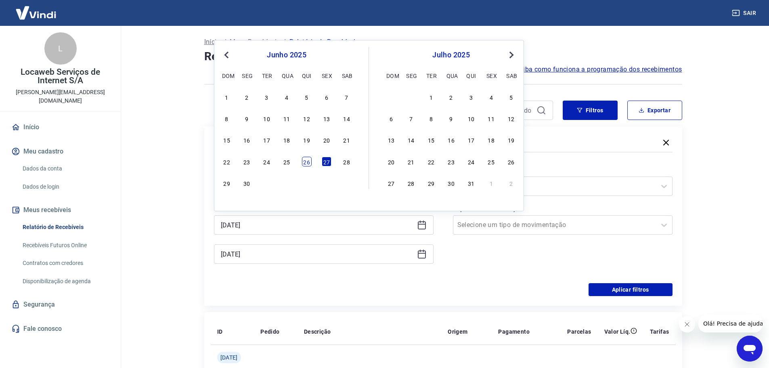
click at [304, 165] on div "26" at bounding box center [307, 162] width 10 height 10
type input "26/06/2025"
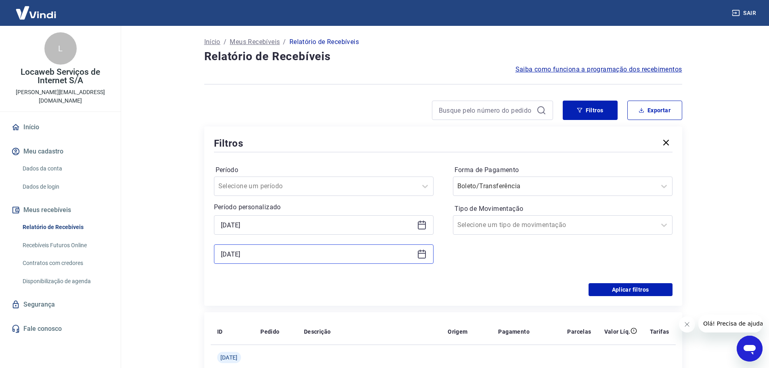
click at [271, 255] on input "27/06/2025" at bounding box center [317, 254] width 193 height 12
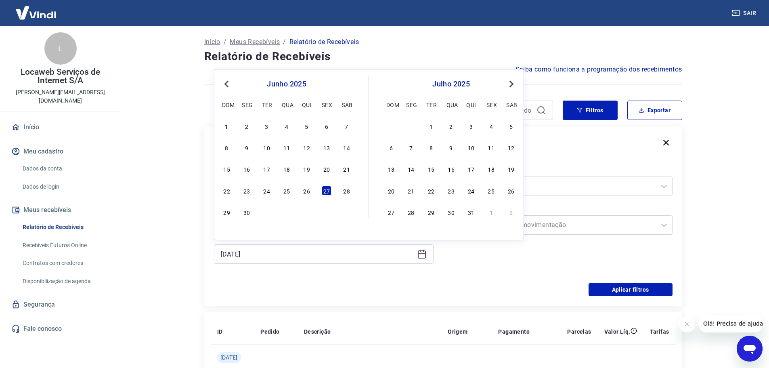
click at [305, 189] on div "26" at bounding box center [307, 191] width 10 height 10
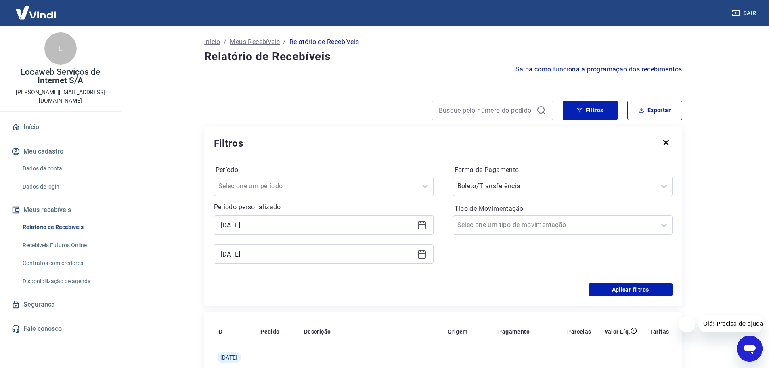
type input "26/06/2025"
click at [490, 279] on div "Período Selecione um período Período personalizado Selected date: quinta-feira,…" at bounding box center [443, 218] width 459 height 129
click at [546, 184] on div at bounding box center [554, 185] width 195 height 11
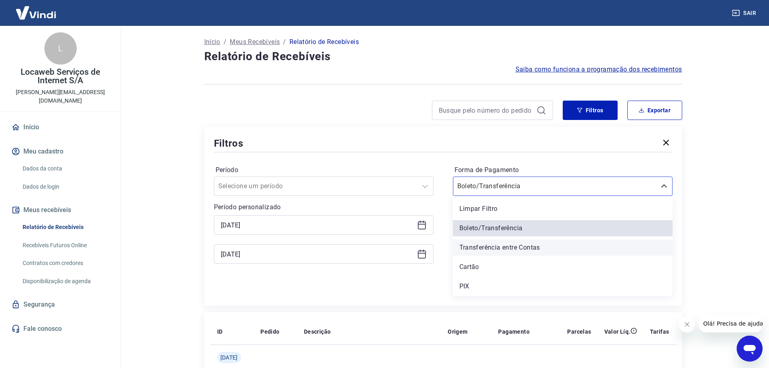
click at [522, 247] on div "Transferência entre Contas" at bounding box center [563, 247] width 220 height 16
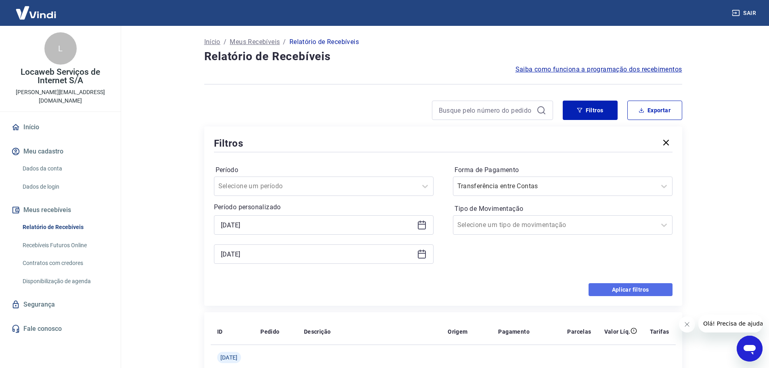
click at [632, 288] on button "Aplicar filtros" at bounding box center [631, 289] width 84 height 13
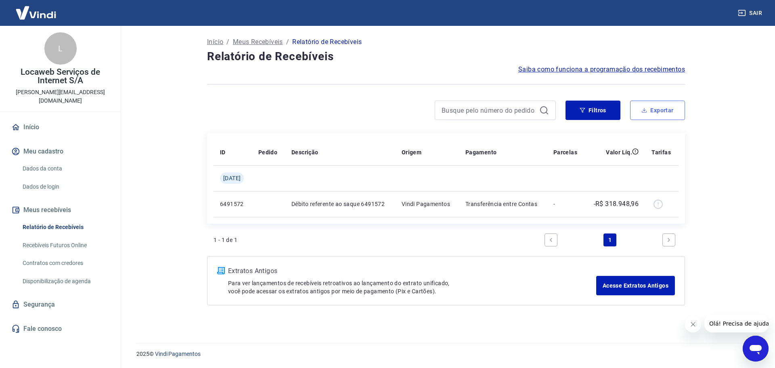
click at [648, 111] on button "Exportar" at bounding box center [657, 110] width 55 height 19
type input "26/06/2025"
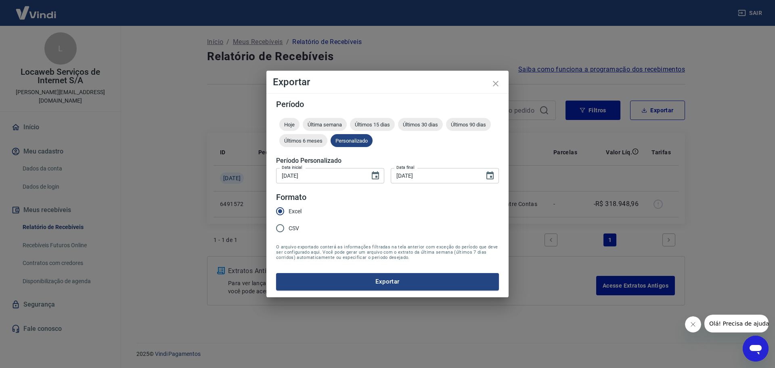
drag, startPoint x: 376, startPoint y: 284, endPoint x: 381, endPoint y: 270, distance: 14.9
click at [377, 284] on button "Exportar" at bounding box center [387, 281] width 223 height 17
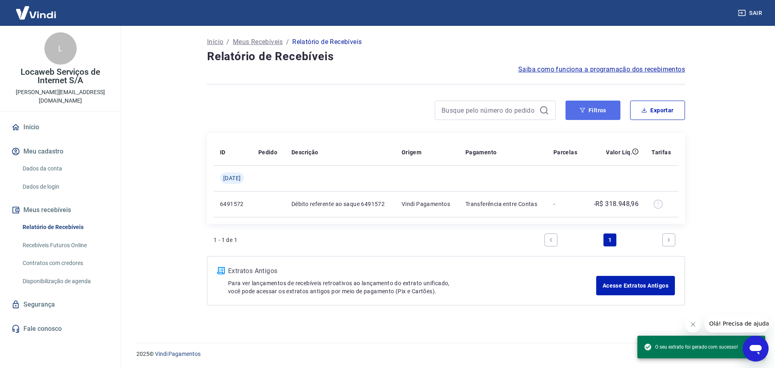
click at [577, 113] on button "Filtros" at bounding box center [593, 110] width 55 height 19
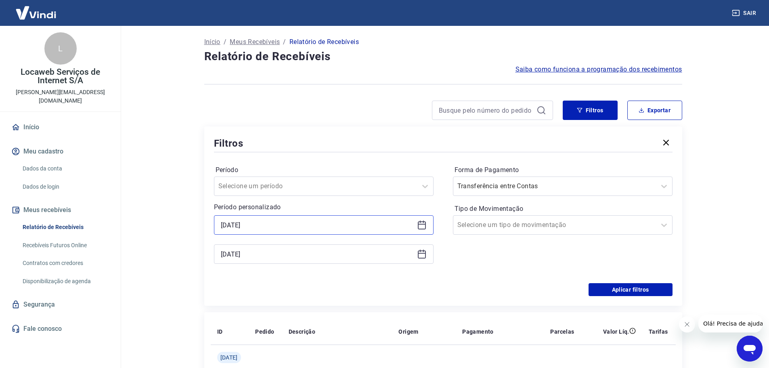
click at [290, 223] on input "26/06/2025" at bounding box center [317, 225] width 193 height 12
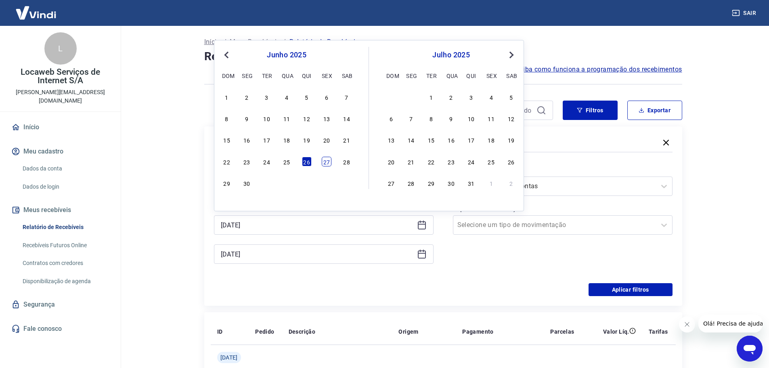
click at [323, 161] on div "27" at bounding box center [327, 162] width 10 height 10
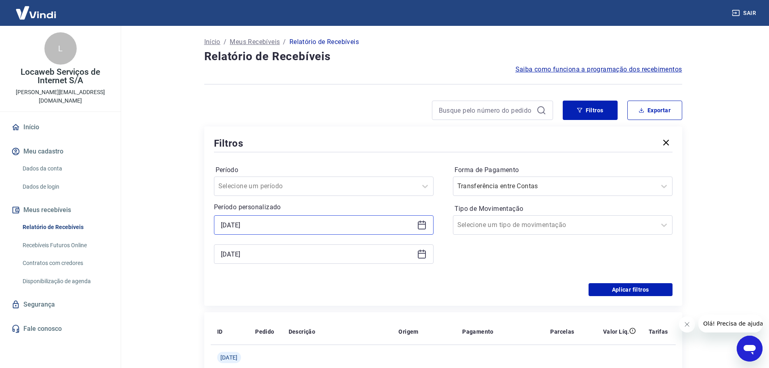
click at [299, 226] on input "27/06/2025" at bounding box center [317, 225] width 193 height 12
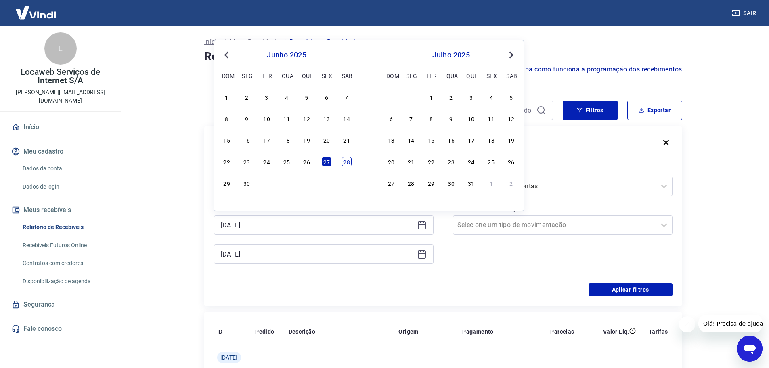
click at [342, 161] on div "28" at bounding box center [347, 162] width 10 height 10
type input "[DATE]"
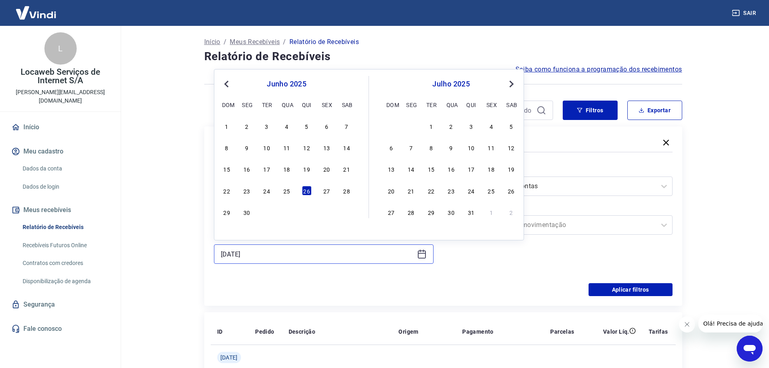
click at [289, 250] on input "26/06/2025" at bounding box center [317, 254] width 193 height 12
click at [345, 191] on div "28" at bounding box center [347, 191] width 10 height 10
type input "[DATE]"
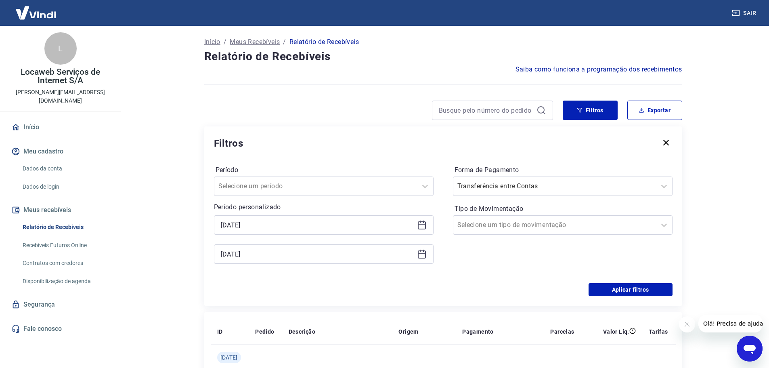
click at [452, 258] on div "Período Selecione um período Período personalizado Selected date: sábado, 28 de…" at bounding box center [443, 218] width 459 height 129
click at [509, 183] on input "Forma de Pagamento" at bounding box center [498, 186] width 82 height 10
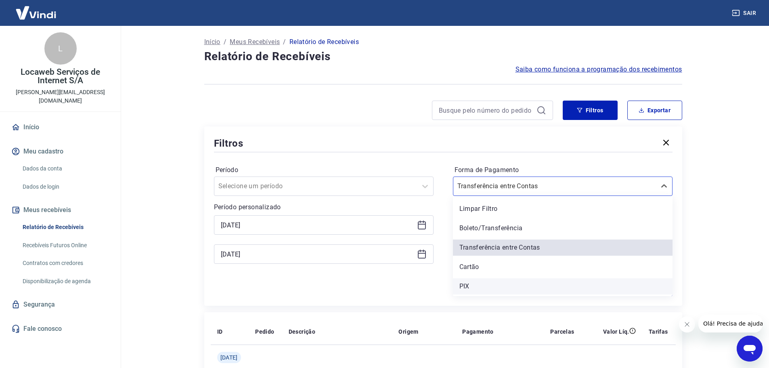
click at [475, 289] on div "PIX" at bounding box center [563, 286] width 220 height 16
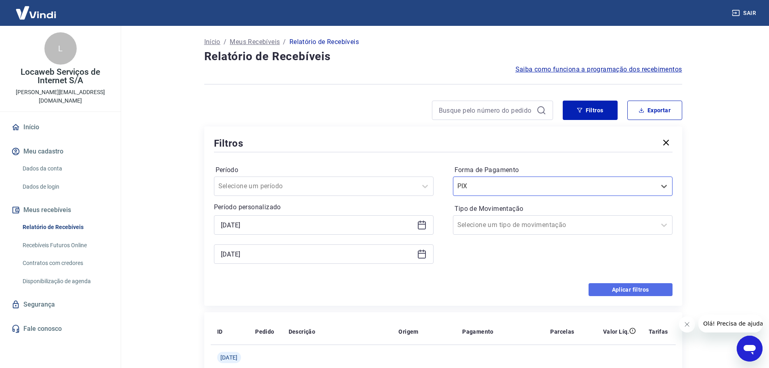
click at [624, 289] on button "Aplicar filtros" at bounding box center [631, 289] width 84 height 13
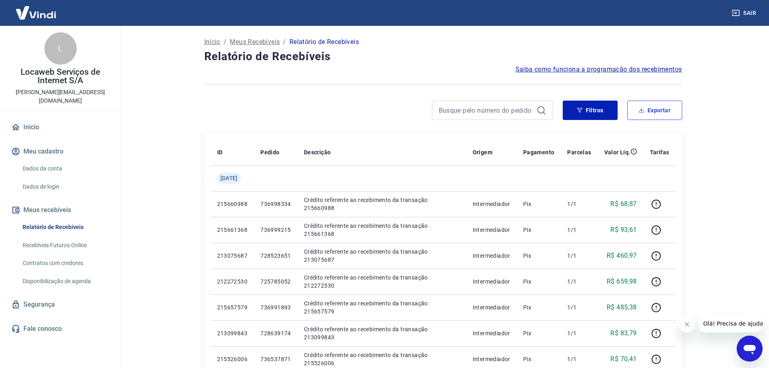
click at [650, 114] on button "Exportar" at bounding box center [654, 110] width 55 height 19
type input "[DATE]"
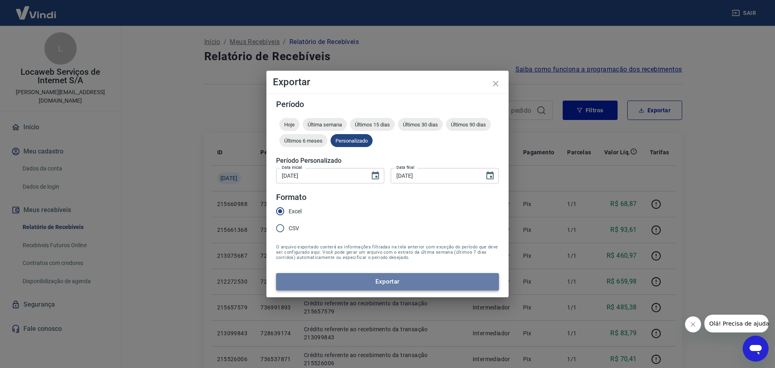
click at [373, 282] on button "Exportar" at bounding box center [387, 281] width 223 height 17
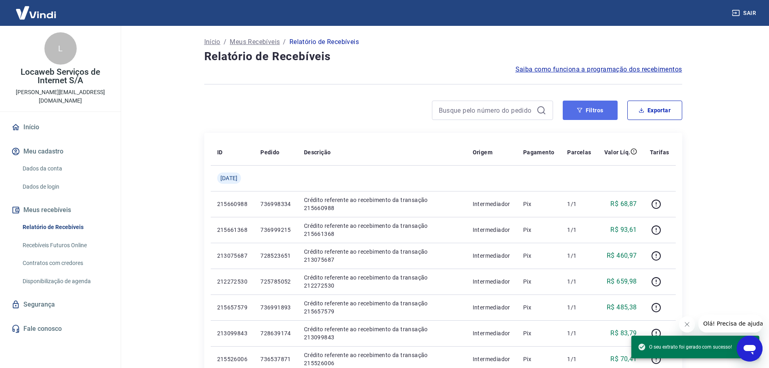
click at [586, 114] on button "Filtros" at bounding box center [590, 110] width 55 height 19
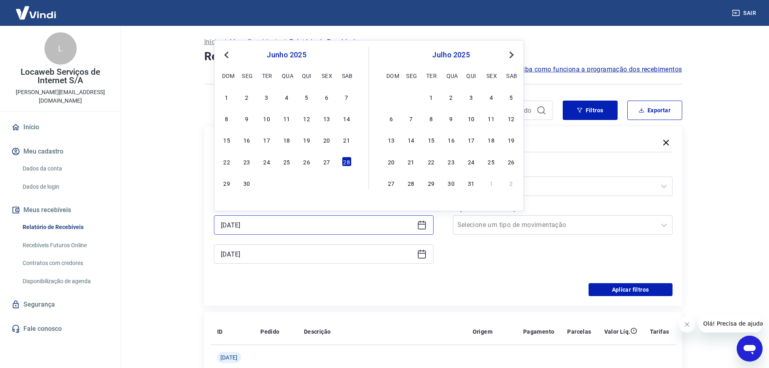
click at [268, 224] on input "[DATE]" at bounding box center [317, 225] width 193 height 12
click at [224, 184] on div "29" at bounding box center [227, 183] width 10 height 10
type input "[DATE]"
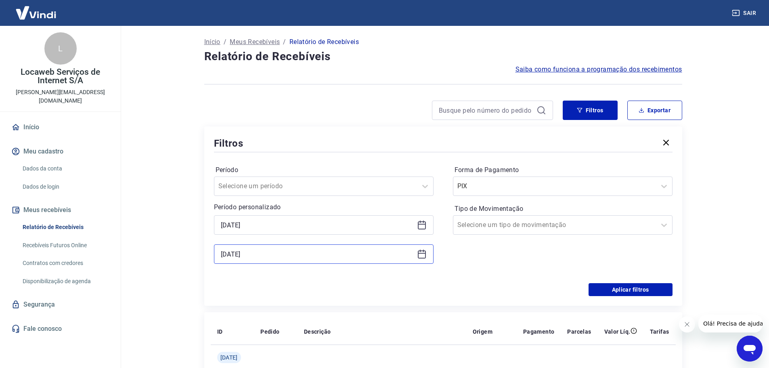
click at [271, 250] on input "[DATE]" at bounding box center [317, 254] width 193 height 12
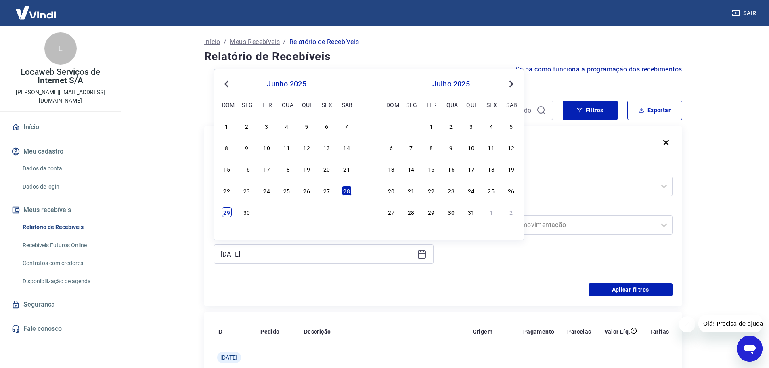
click at [229, 212] on div "29" at bounding box center [227, 212] width 10 height 10
type input "[DATE]"
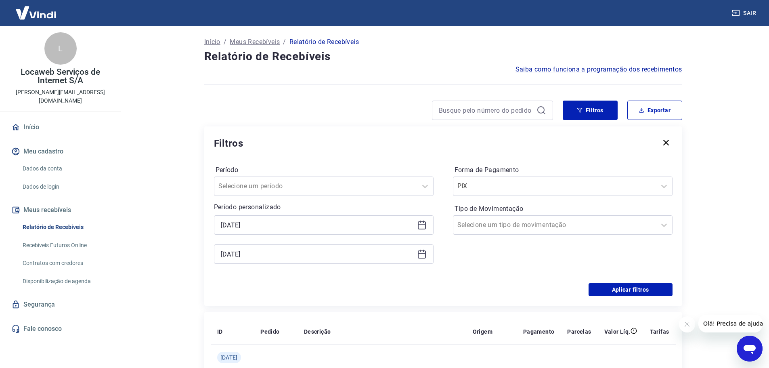
click at [485, 286] on div "Aplicar filtros" at bounding box center [443, 289] width 459 height 13
click at [624, 288] on button "Aplicar filtros" at bounding box center [631, 289] width 84 height 13
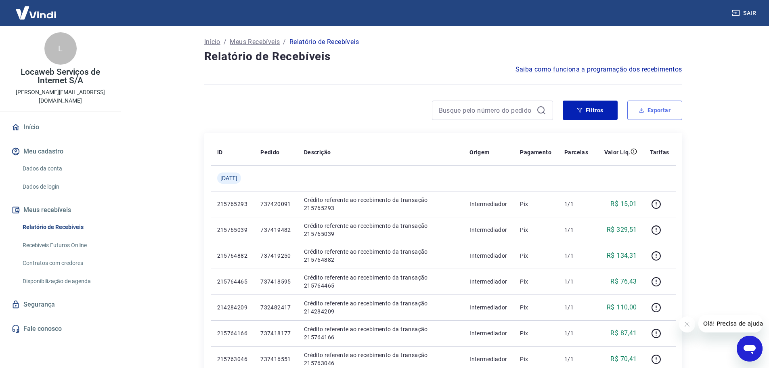
click at [654, 113] on button "Exportar" at bounding box center [654, 110] width 55 height 19
type input "[DATE]"
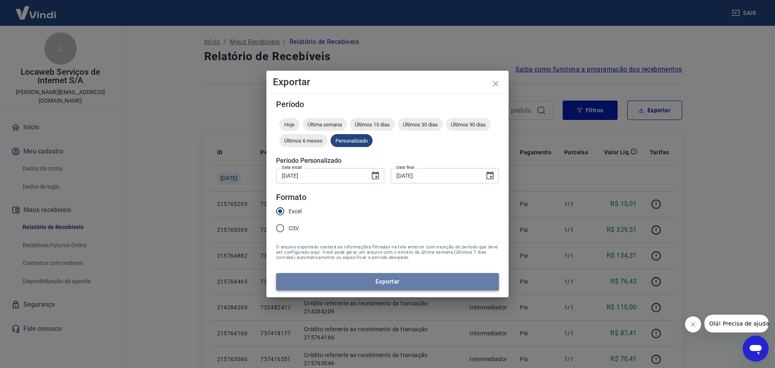
click at [390, 277] on button "Exportar" at bounding box center [387, 281] width 223 height 17
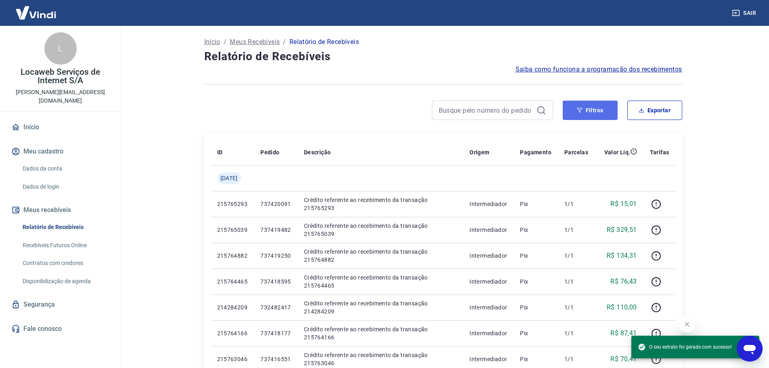
click at [587, 111] on button "Filtros" at bounding box center [590, 110] width 55 height 19
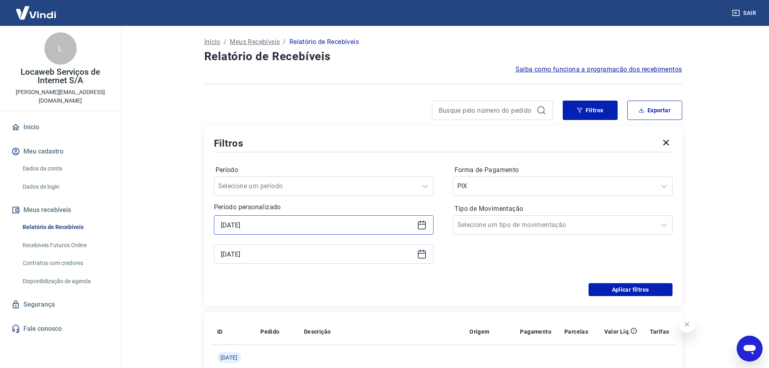
click at [264, 225] on input "[DATE]" at bounding box center [317, 225] width 193 height 12
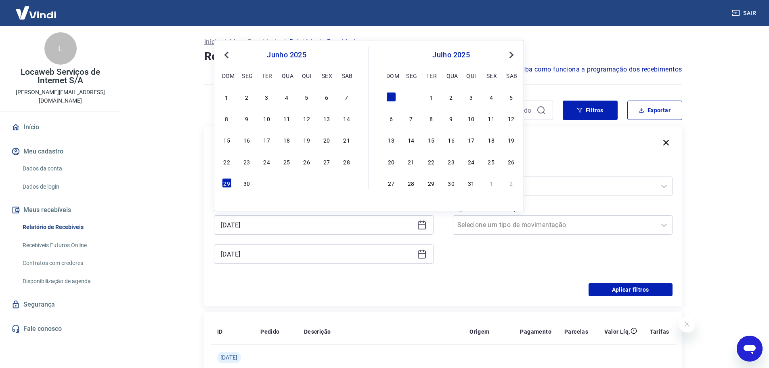
drag, startPoint x: 347, startPoint y: 161, endPoint x: 260, endPoint y: 254, distance: 127.7
click at [348, 161] on div "28" at bounding box center [347, 162] width 10 height 10
type input "[DATE]"
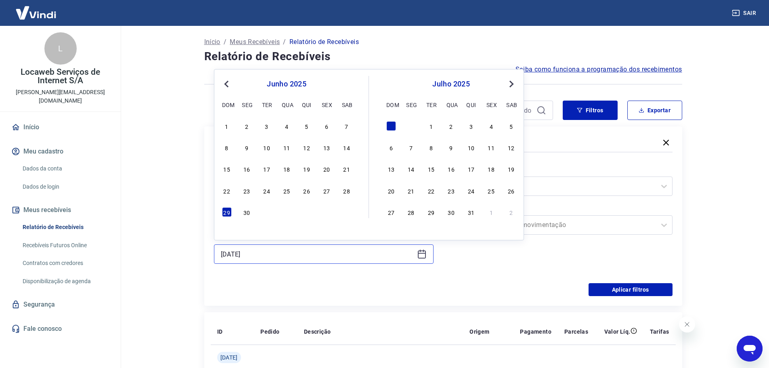
click at [260, 254] on input "[DATE]" at bounding box center [317, 254] width 193 height 12
click at [347, 192] on div "28" at bounding box center [347, 191] width 10 height 10
type input "[DATE]"
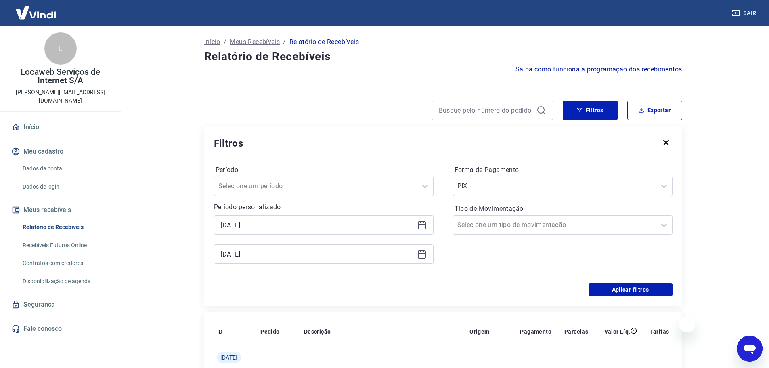
click at [502, 281] on div "[PERSON_NAME] um período Período personalizado Selected date: [DATE] [DATE] Sel…" at bounding box center [443, 218] width 459 height 129
click at [527, 185] on input "Forma de Pagamento" at bounding box center [498, 186] width 82 height 10
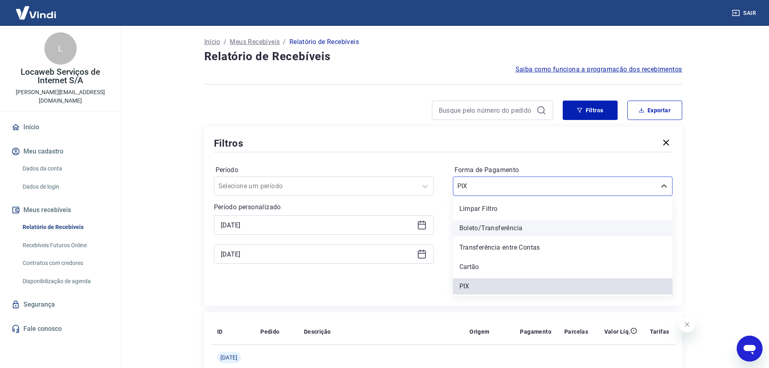
click at [502, 233] on div "Boleto/Transferência" at bounding box center [563, 228] width 220 height 16
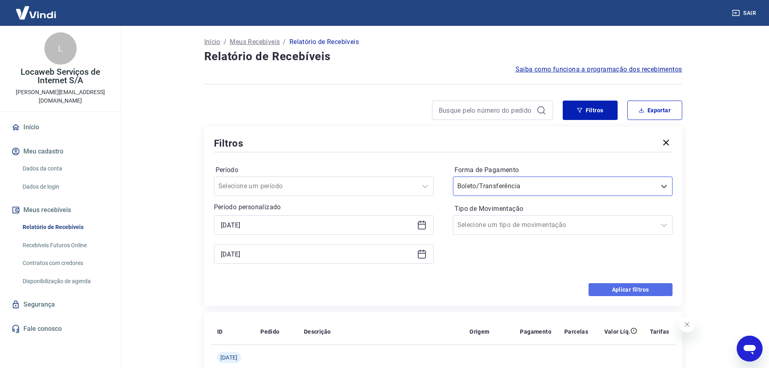
click at [644, 289] on button "Aplicar filtros" at bounding box center [631, 289] width 84 height 13
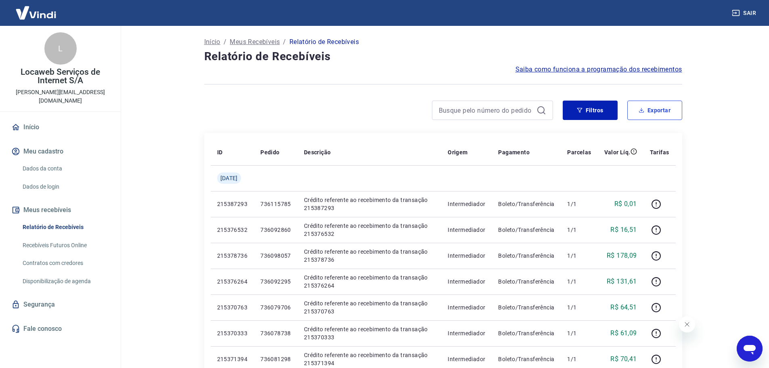
click at [655, 110] on button "Exportar" at bounding box center [654, 110] width 55 height 19
type input "[DATE]"
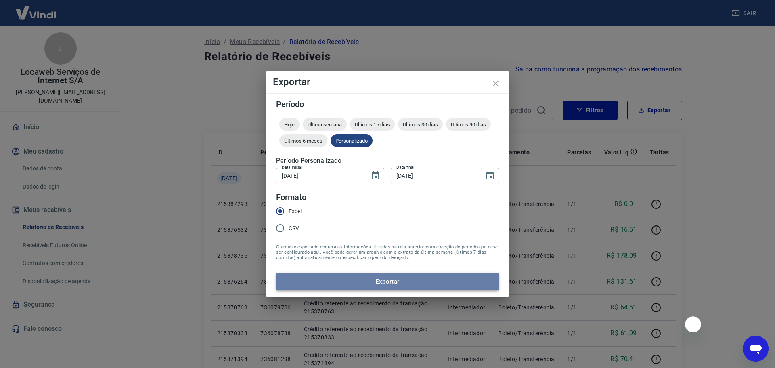
click at [369, 283] on button "Exportar" at bounding box center [387, 281] width 223 height 17
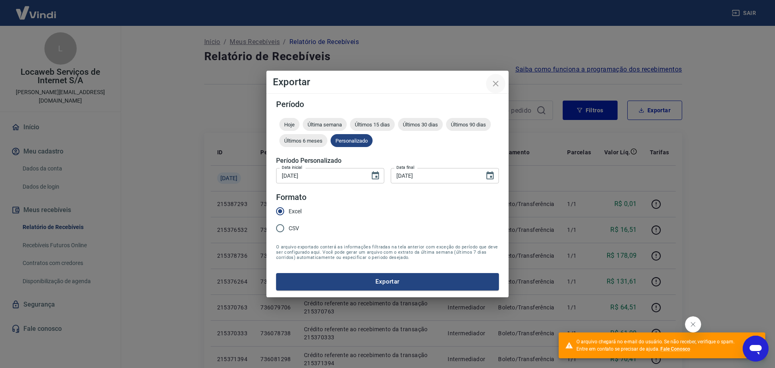
click at [495, 82] on icon "close" at bounding box center [496, 84] width 10 height 10
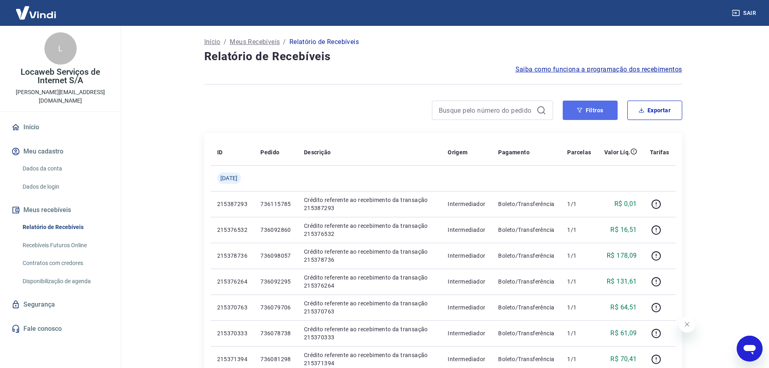
click at [592, 109] on button "Filtros" at bounding box center [590, 110] width 55 height 19
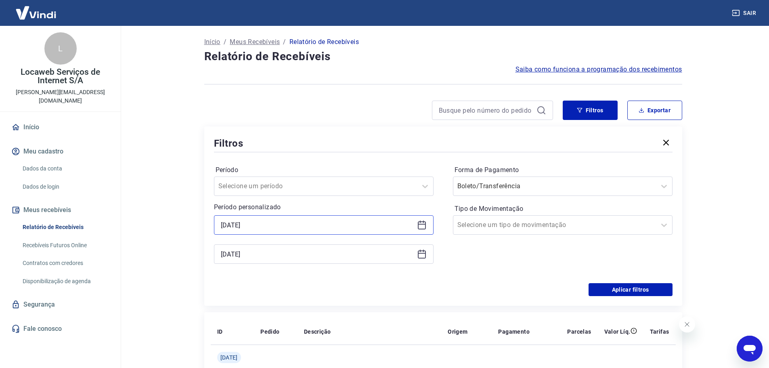
click at [250, 227] on input "[DATE]" at bounding box center [317, 225] width 193 height 12
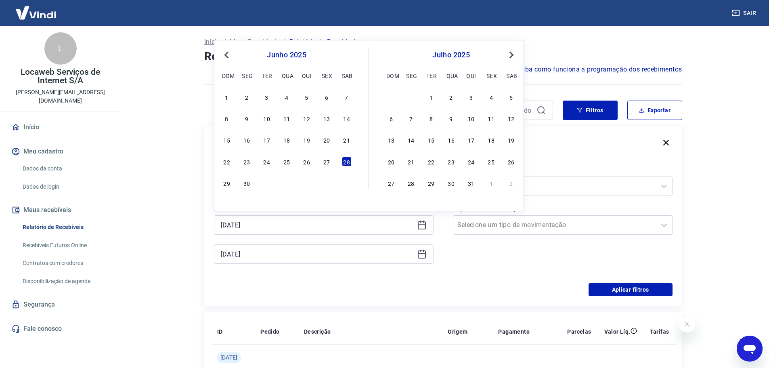
click at [221, 185] on div "29 30" at bounding box center [287, 183] width 132 height 12
click at [226, 184] on div "29" at bounding box center [227, 183] width 10 height 10
type input "[DATE]"
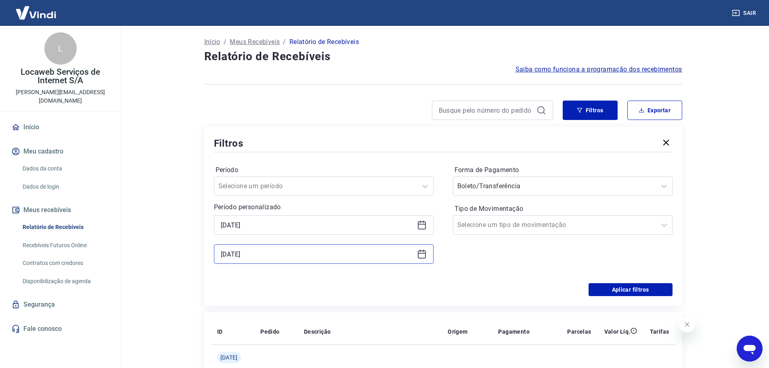
click at [262, 254] on input "[DATE]" at bounding box center [317, 254] width 193 height 12
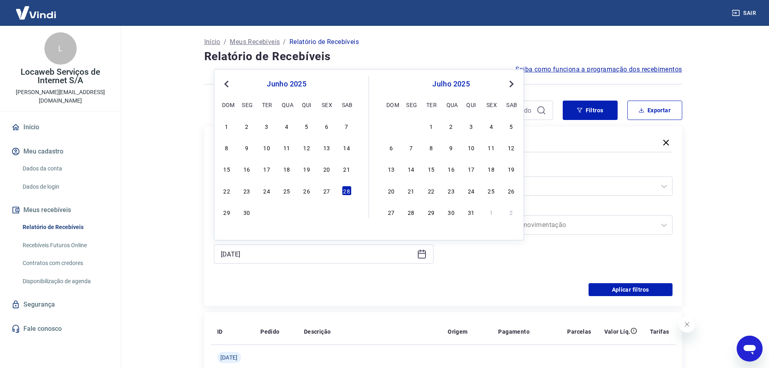
drag, startPoint x: 230, startPoint y: 210, endPoint x: 414, endPoint y: 283, distance: 198.1
click at [229, 210] on div "29" at bounding box center [227, 212] width 10 height 10
type input "[DATE]"
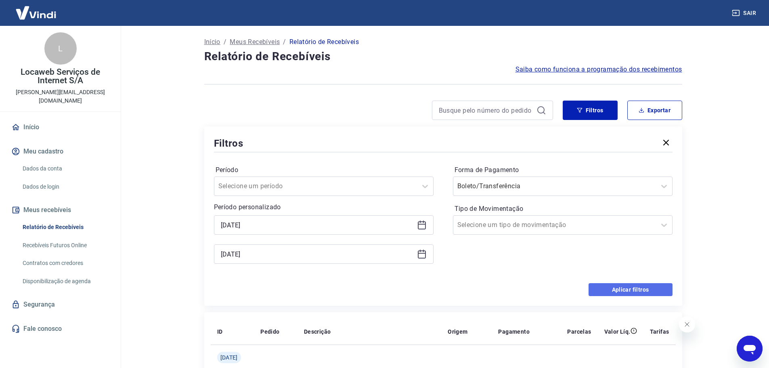
click at [637, 293] on button "Aplicar filtros" at bounding box center [631, 289] width 84 height 13
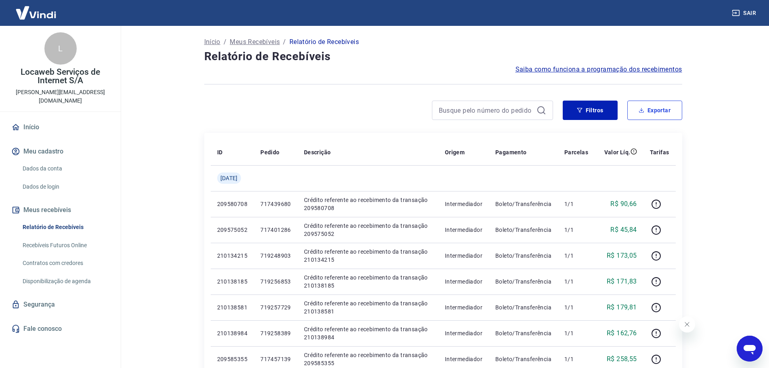
click at [658, 110] on button "Exportar" at bounding box center [654, 110] width 55 height 19
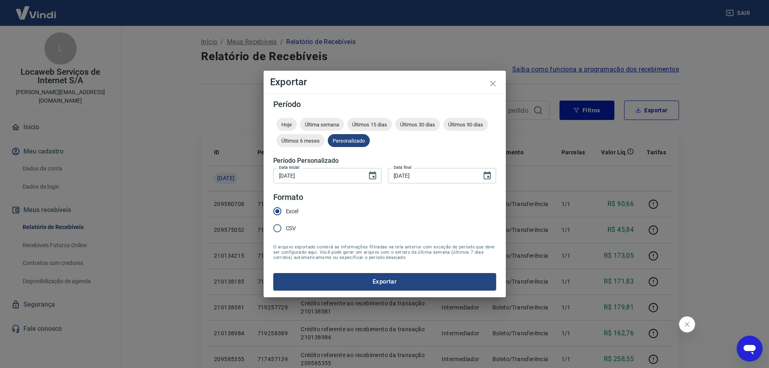
type input "[DATE]"
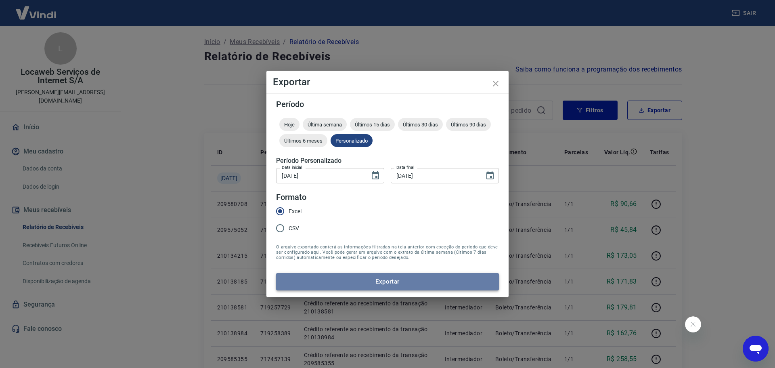
click at [348, 283] on button "Exportar" at bounding box center [387, 281] width 223 height 17
